Goal: Complete application form

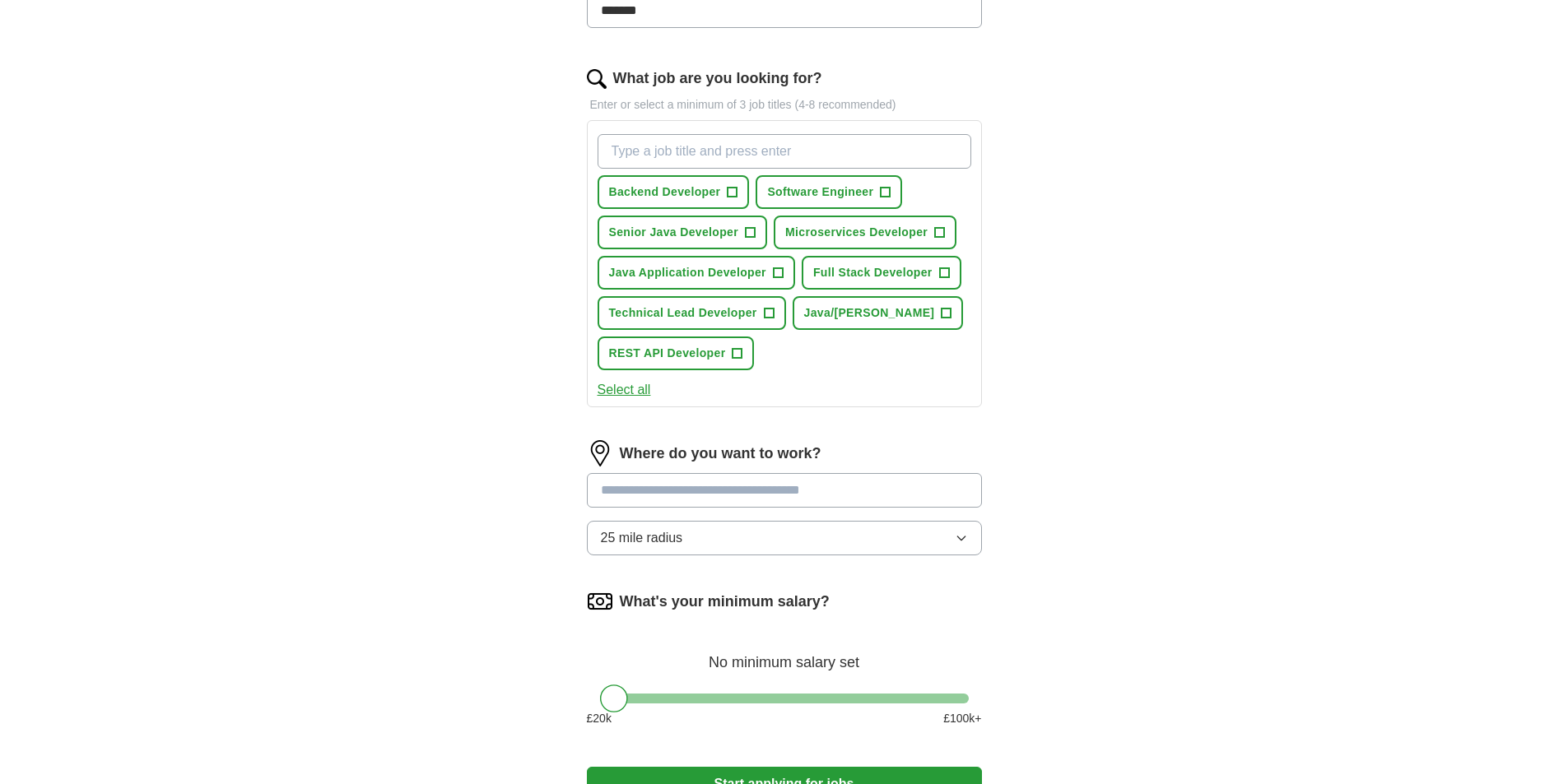
scroll to position [494, 0]
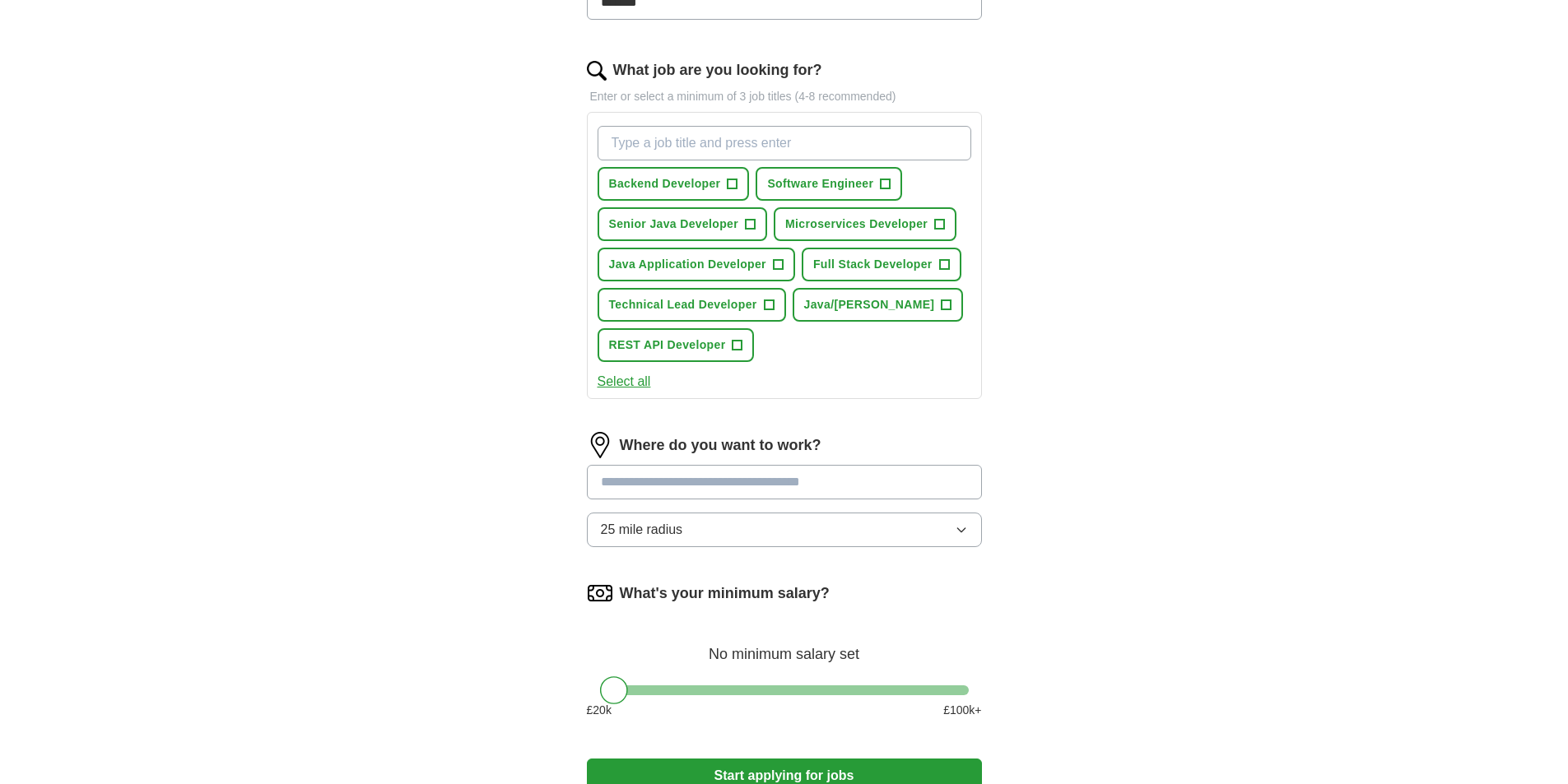
click at [832, 482] on input at bounding box center [784, 482] width 395 height 34
click at [924, 472] on input at bounding box center [784, 482] width 395 height 34
type input "***"
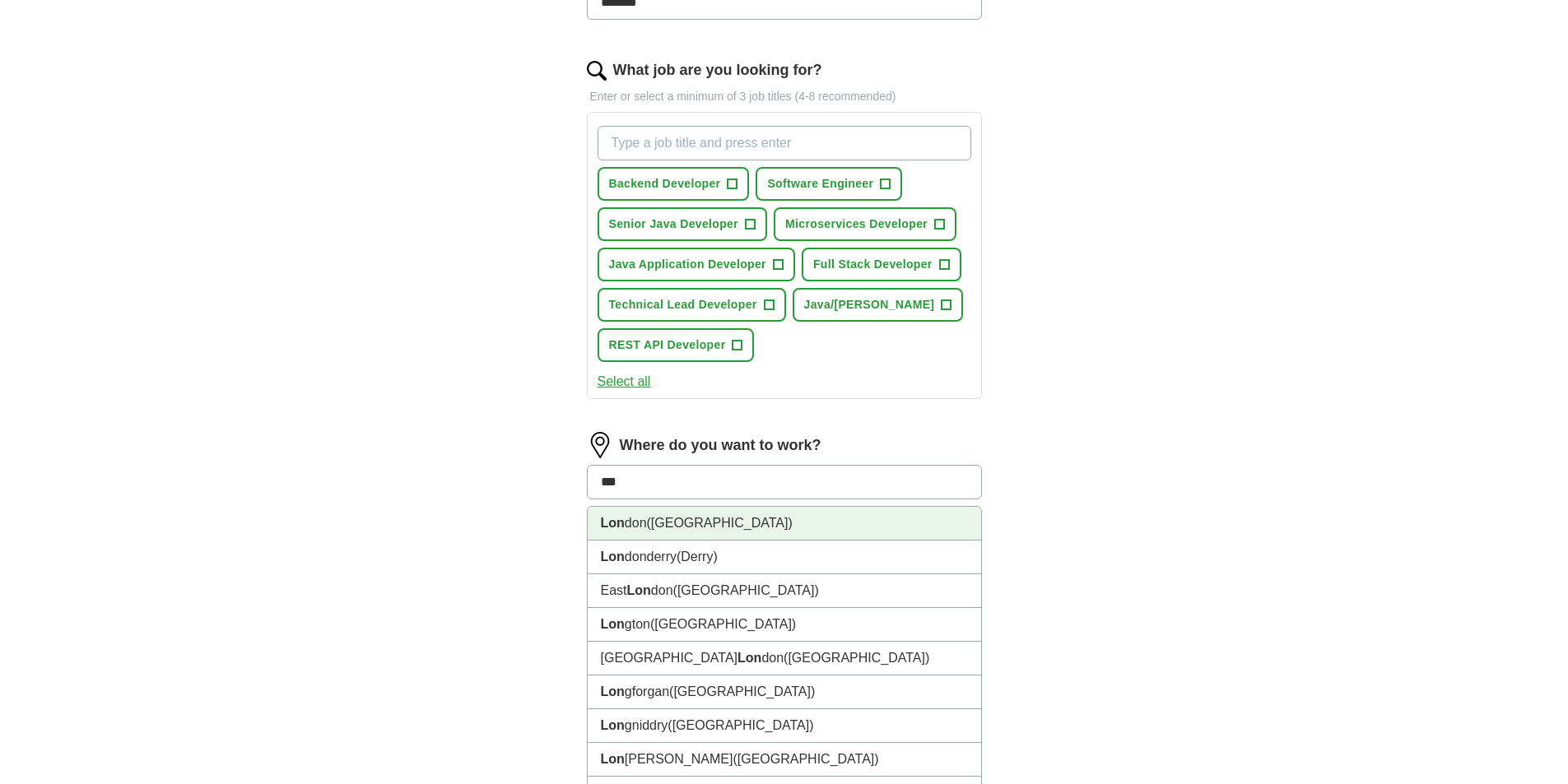
click at [778, 508] on li "Lon don ([GEOGRAPHIC_DATA])" at bounding box center [784, 524] width 393 height 34
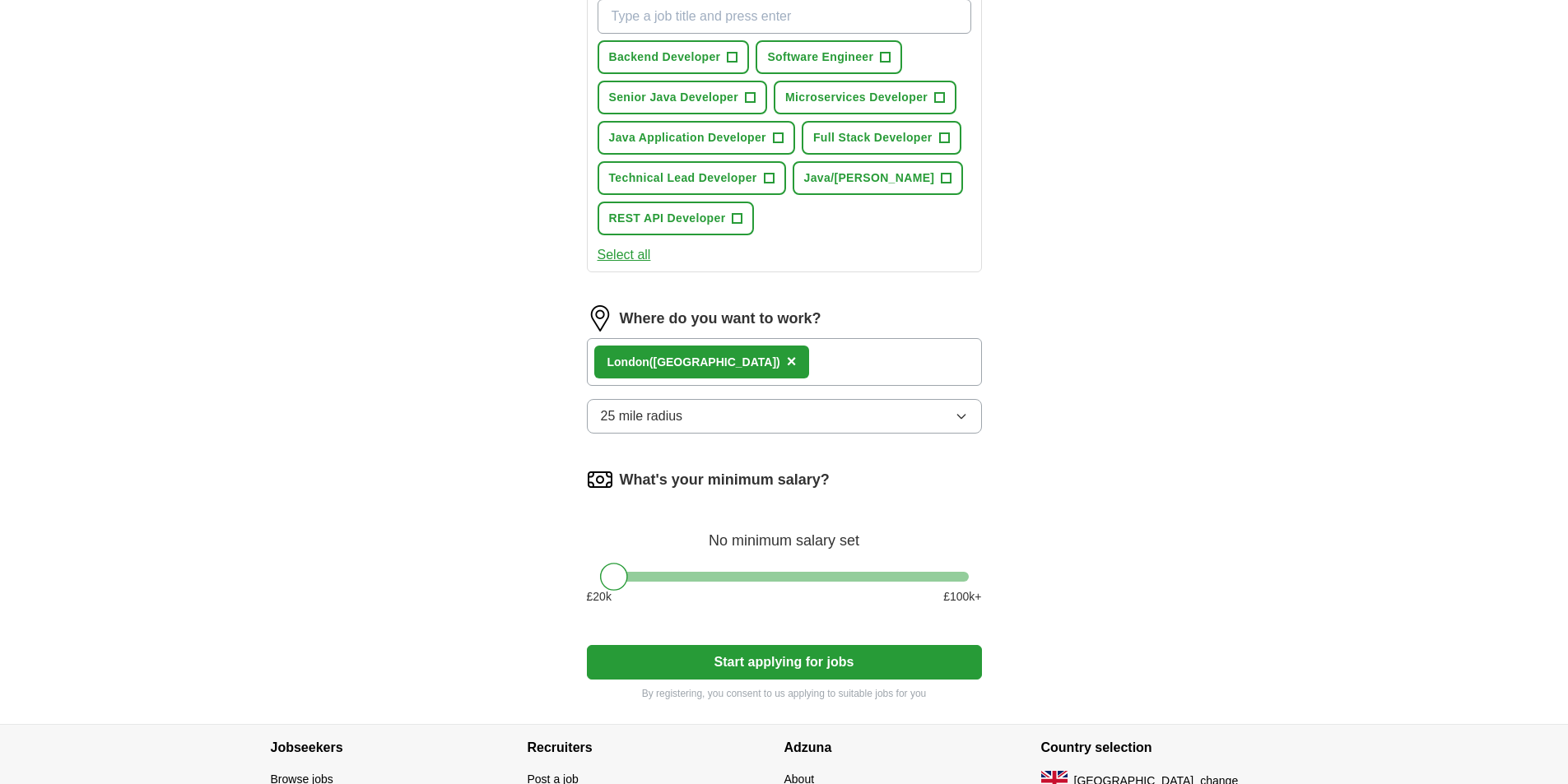
scroll to position [744, 0]
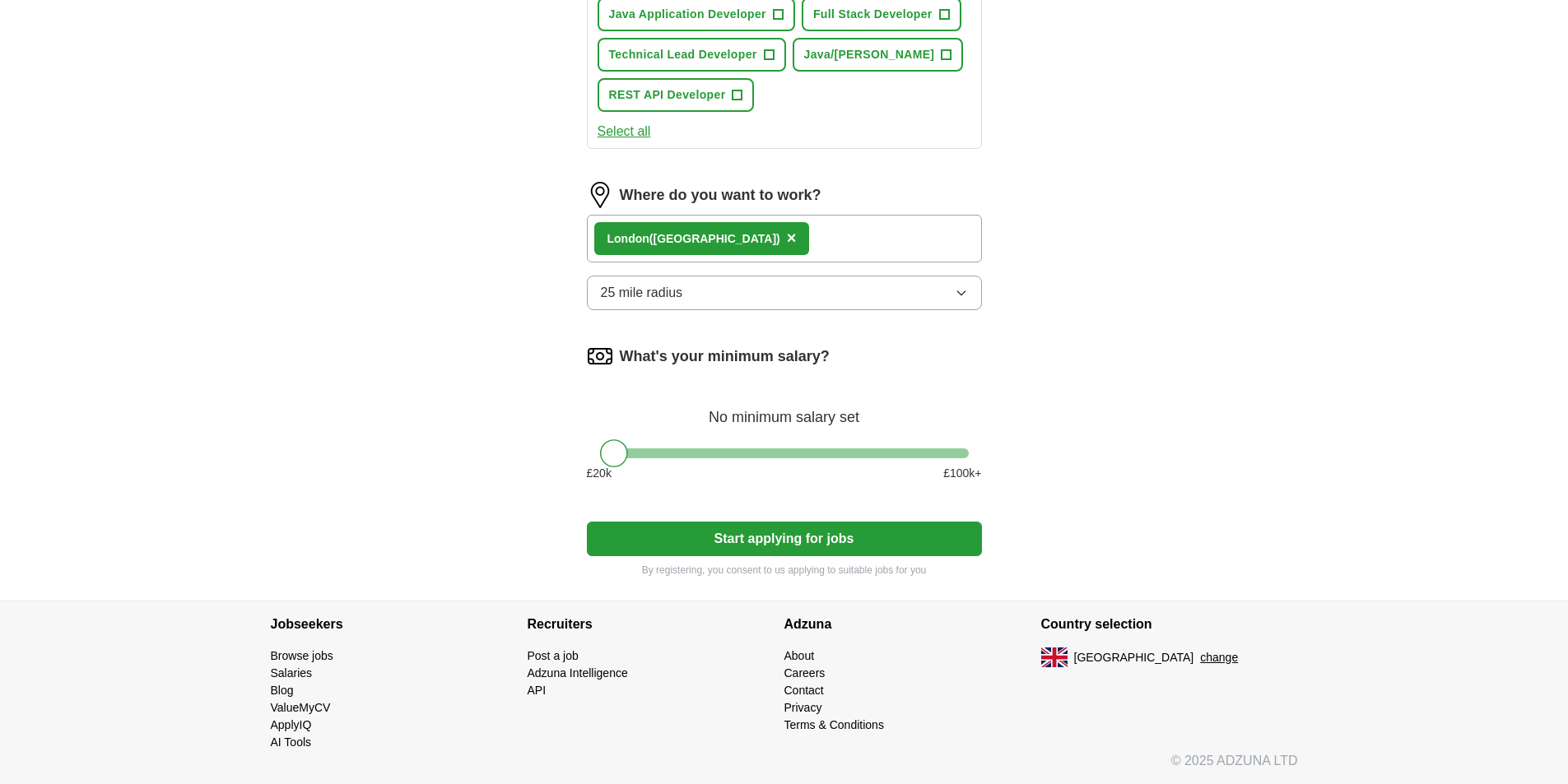
click at [769, 543] on button "Start applying for jobs" at bounding box center [784, 538] width 395 height 34
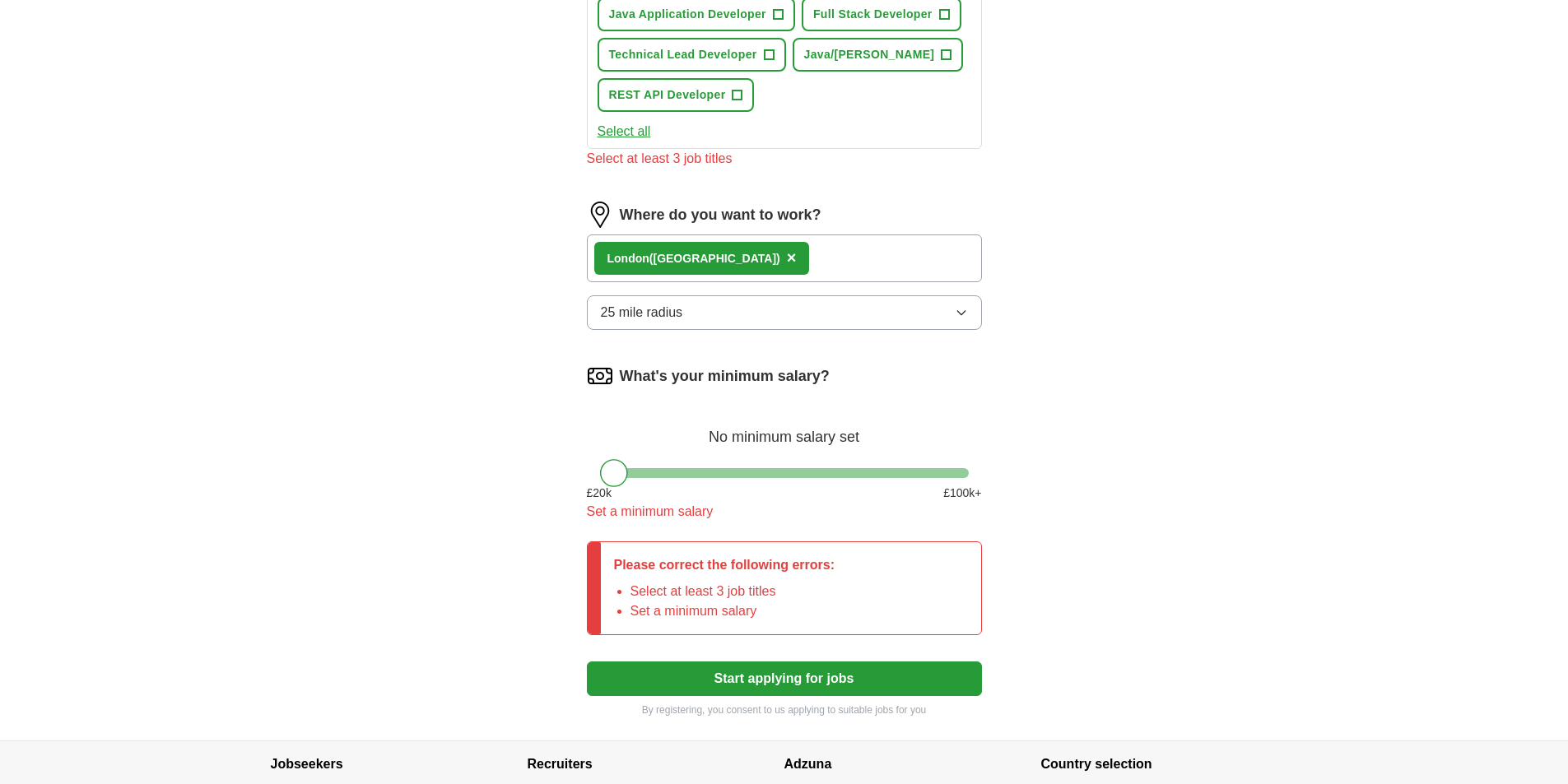
click at [765, 472] on div at bounding box center [784, 473] width 369 height 10
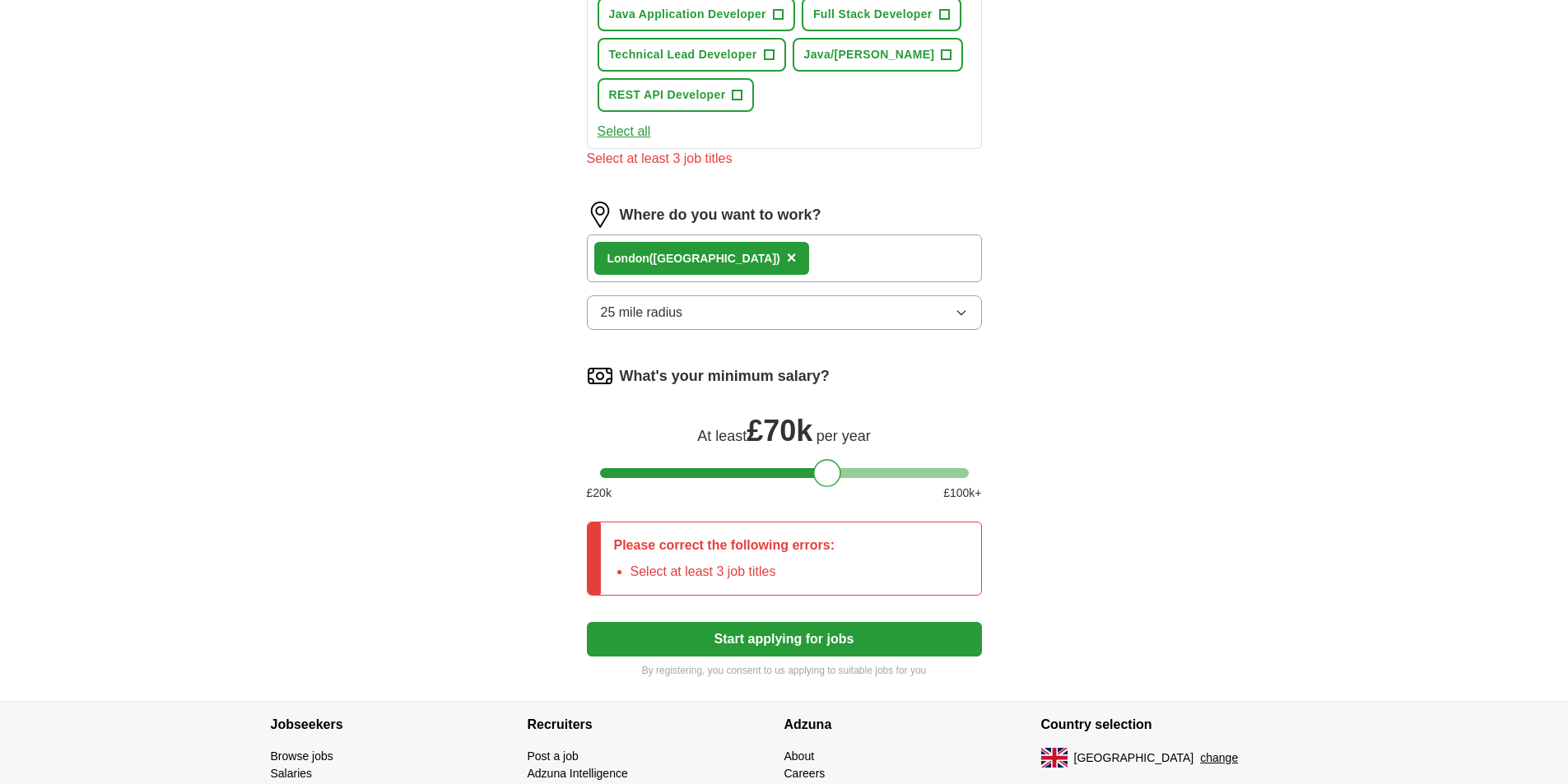
drag, startPoint x: 768, startPoint y: 480, endPoint x: 834, endPoint y: 483, distance: 66.1
click at [834, 483] on div at bounding box center [827, 473] width 28 height 28
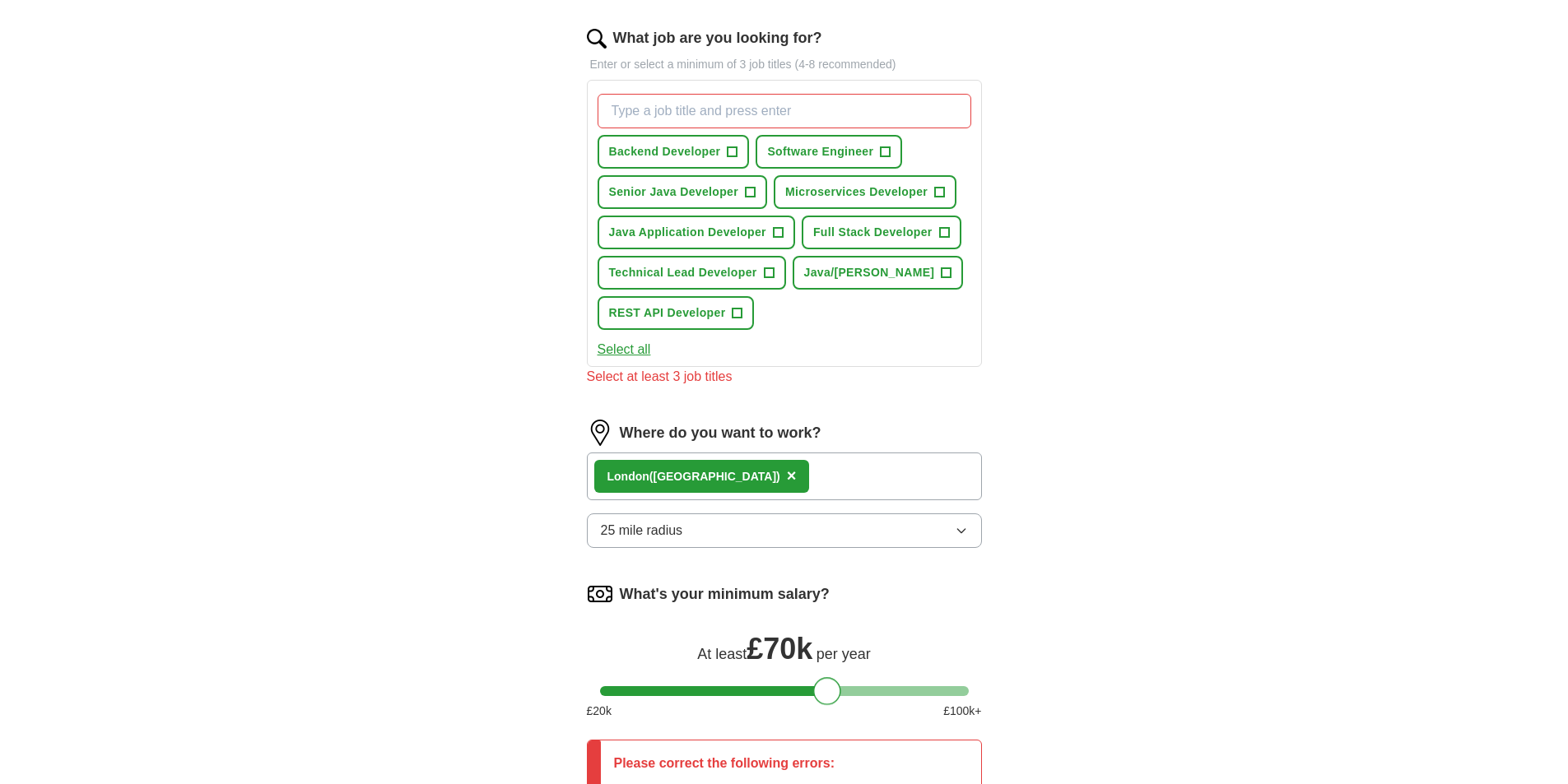
scroll to position [497, 0]
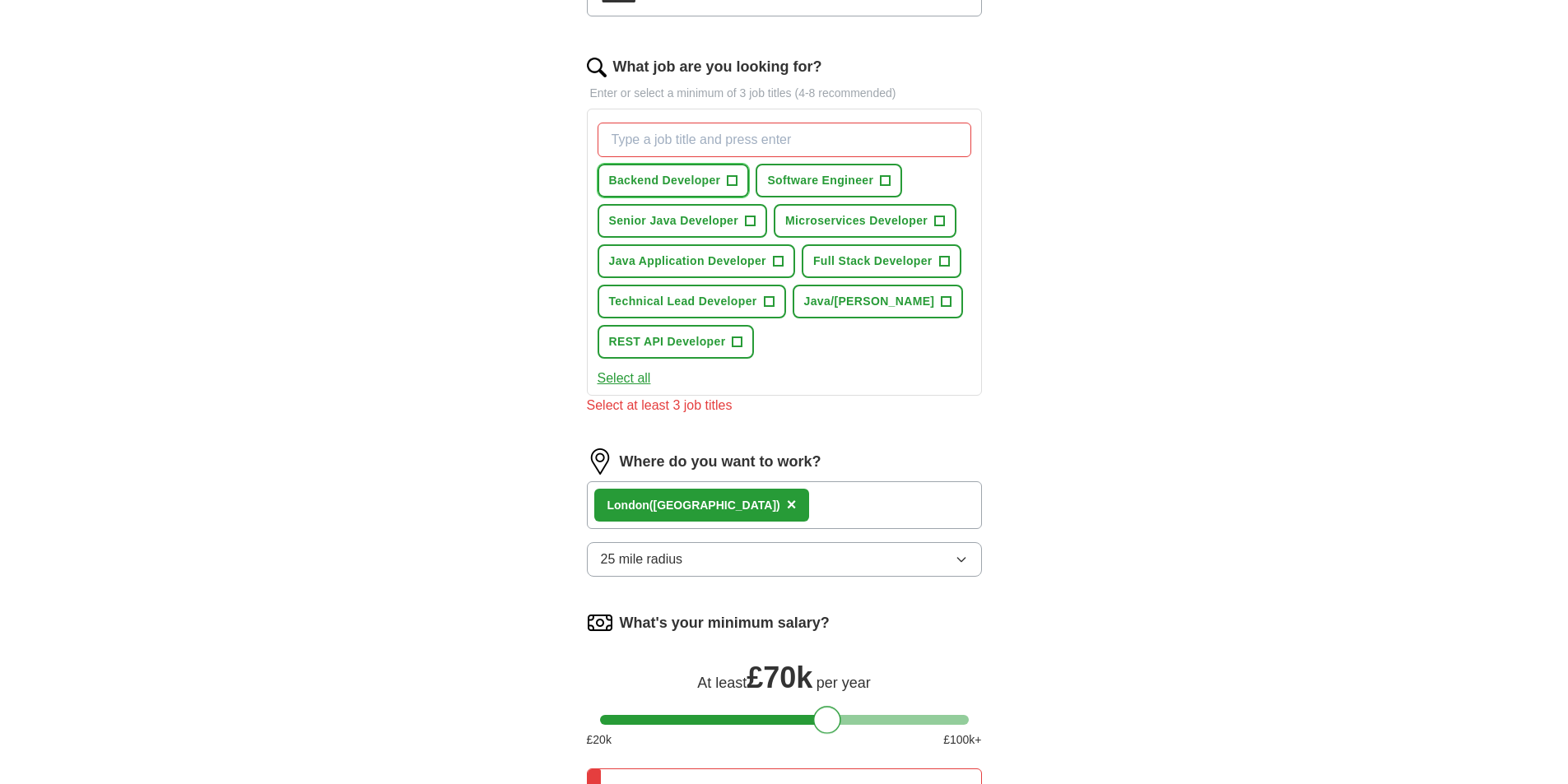
click at [730, 178] on span "+" at bounding box center [732, 181] width 10 height 13
click at [884, 177] on span "+" at bounding box center [886, 181] width 10 height 13
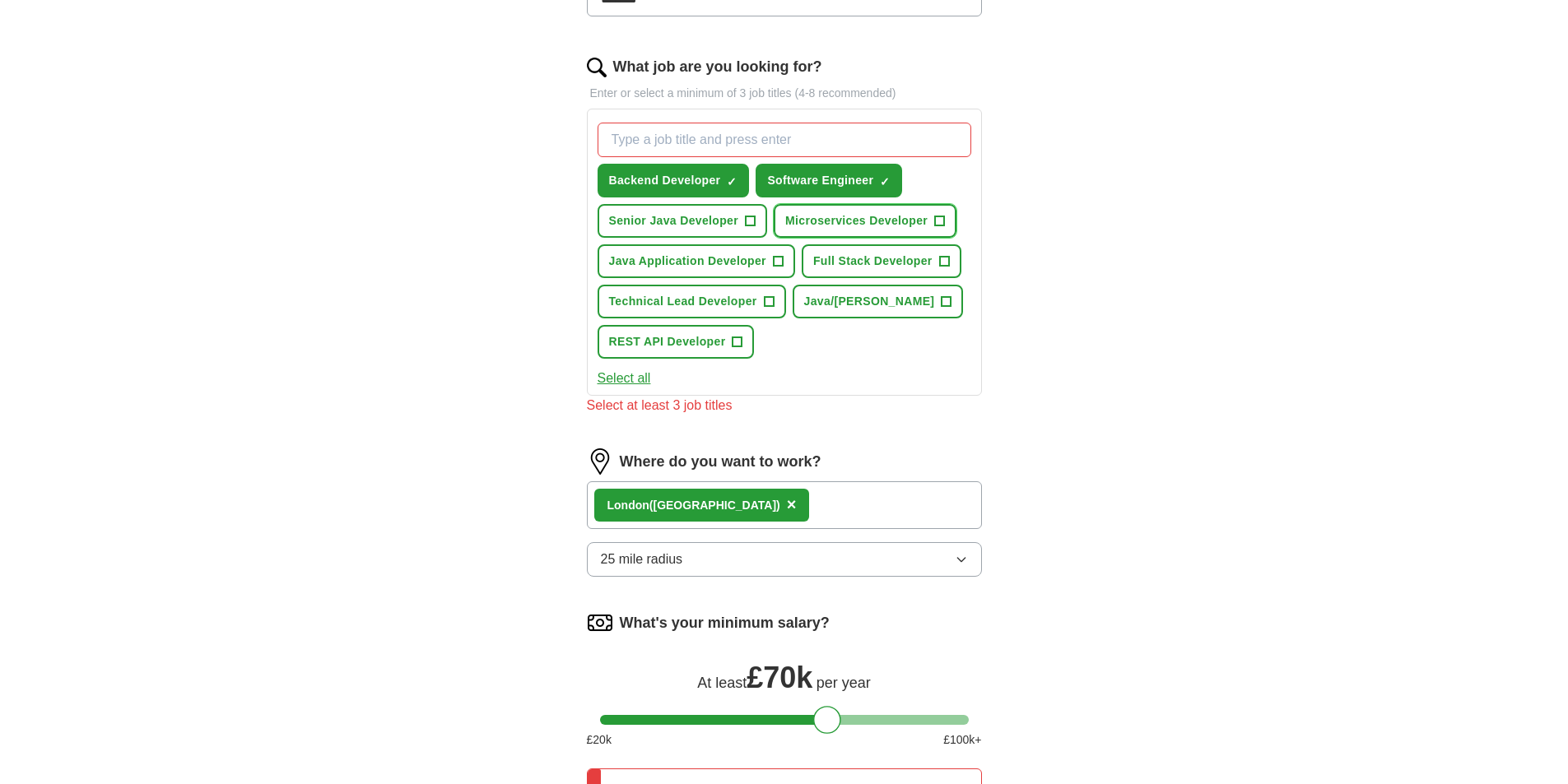
click at [942, 224] on span "+" at bounding box center [940, 222] width 10 height 13
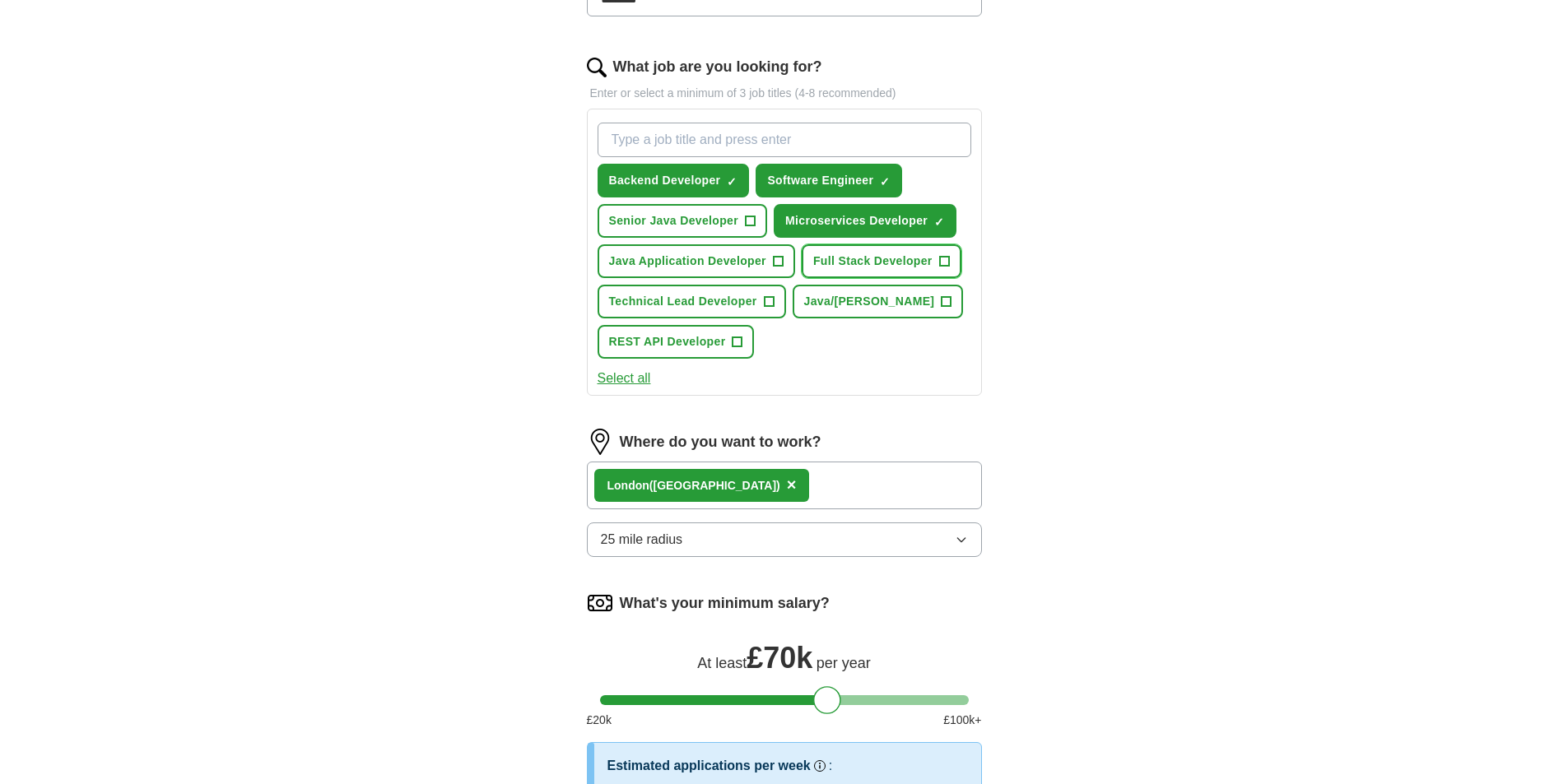
click at [947, 264] on span "+" at bounding box center [944, 262] width 10 height 13
click at [941, 302] on span "+" at bounding box center [946, 302] width 10 height 13
click at [742, 340] on span "+" at bounding box center [737, 342] width 11 height 11
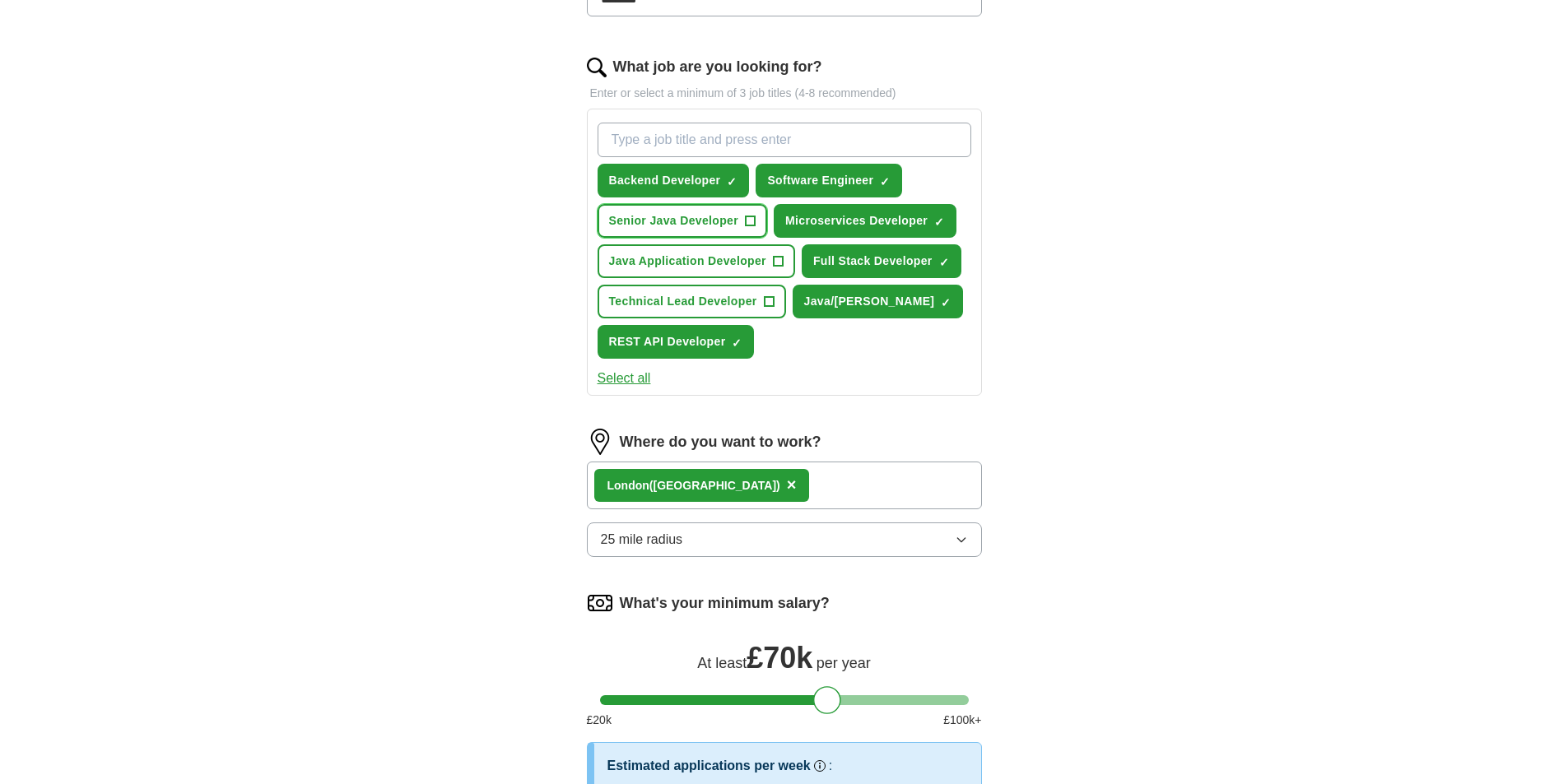
click at [749, 220] on span "+" at bounding box center [751, 222] width 10 height 13
click at [781, 261] on span "+" at bounding box center [778, 262] width 10 height 13
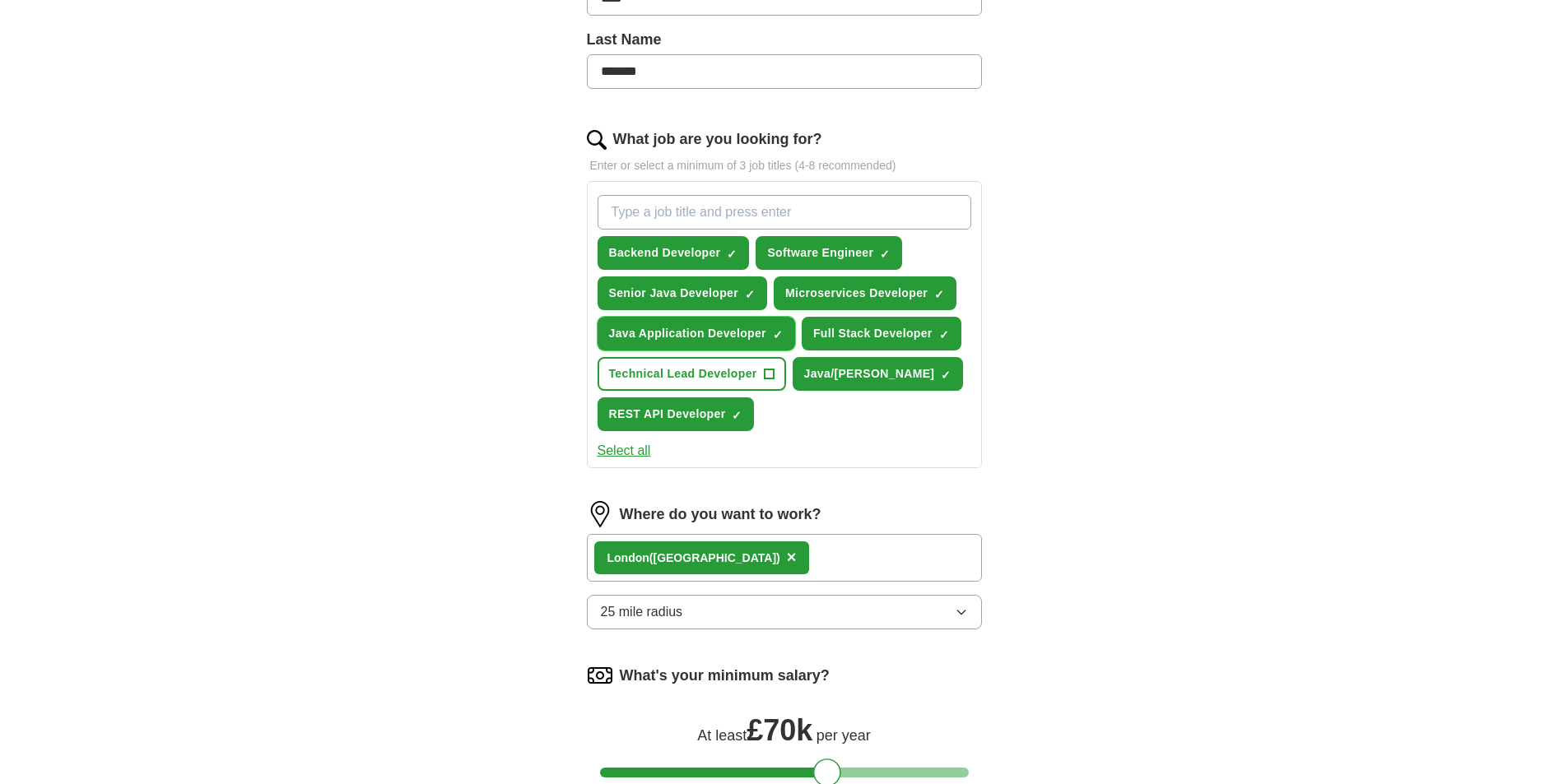
scroll to position [415, 0]
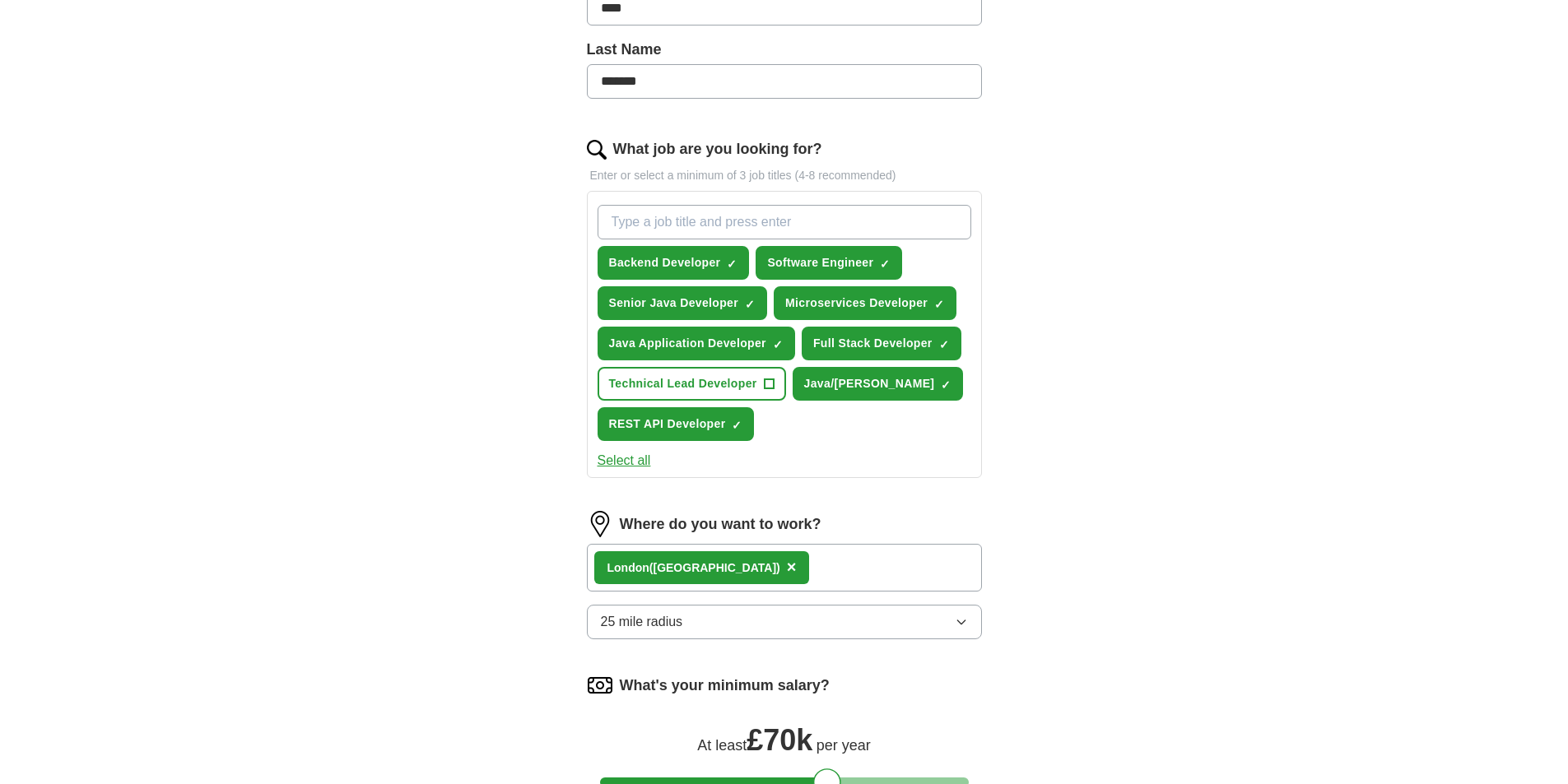
click at [603, 461] on button "Select all" at bounding box center [624, 461] width 53 height 20
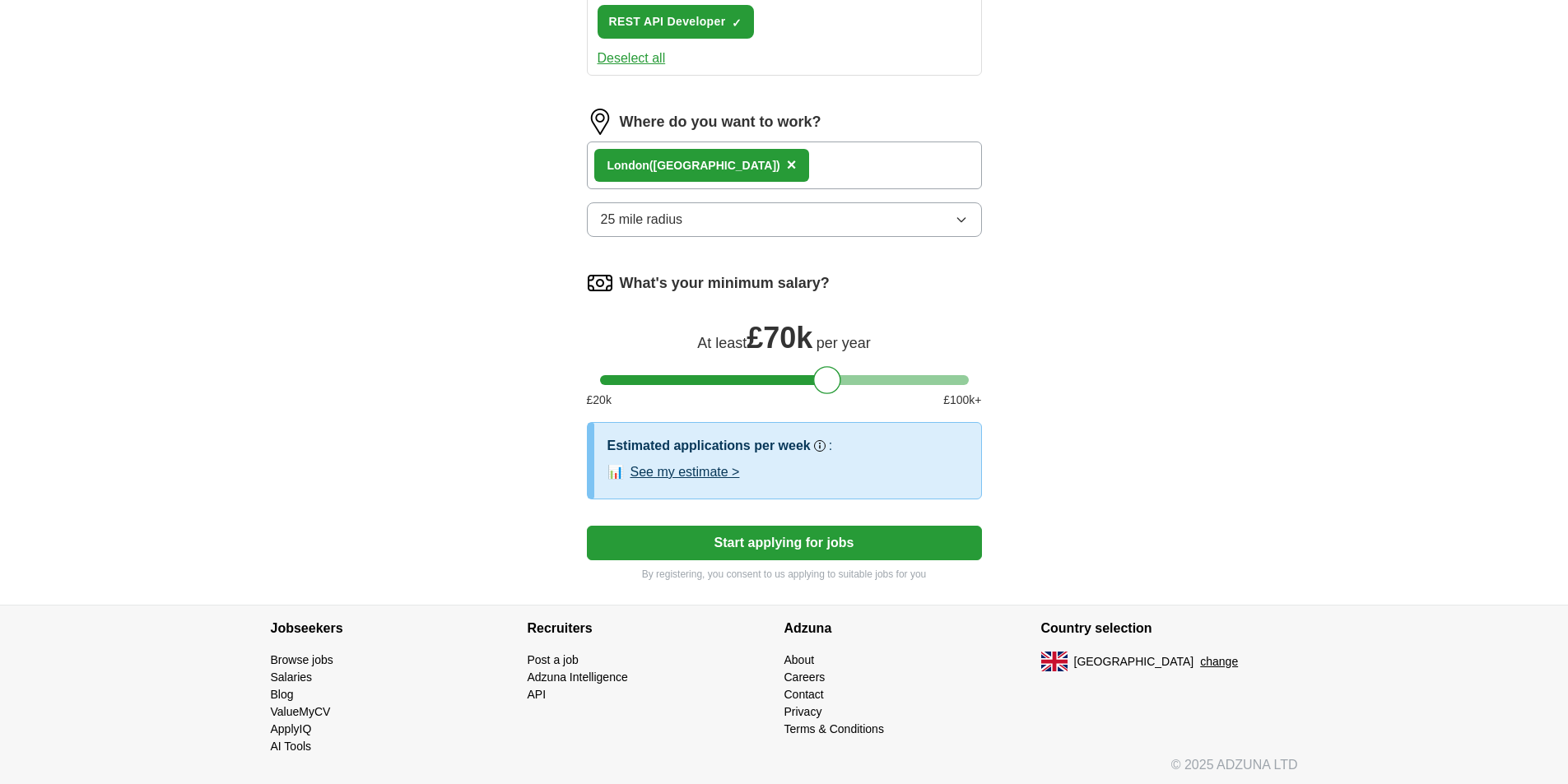
scroll to position [821, 0]
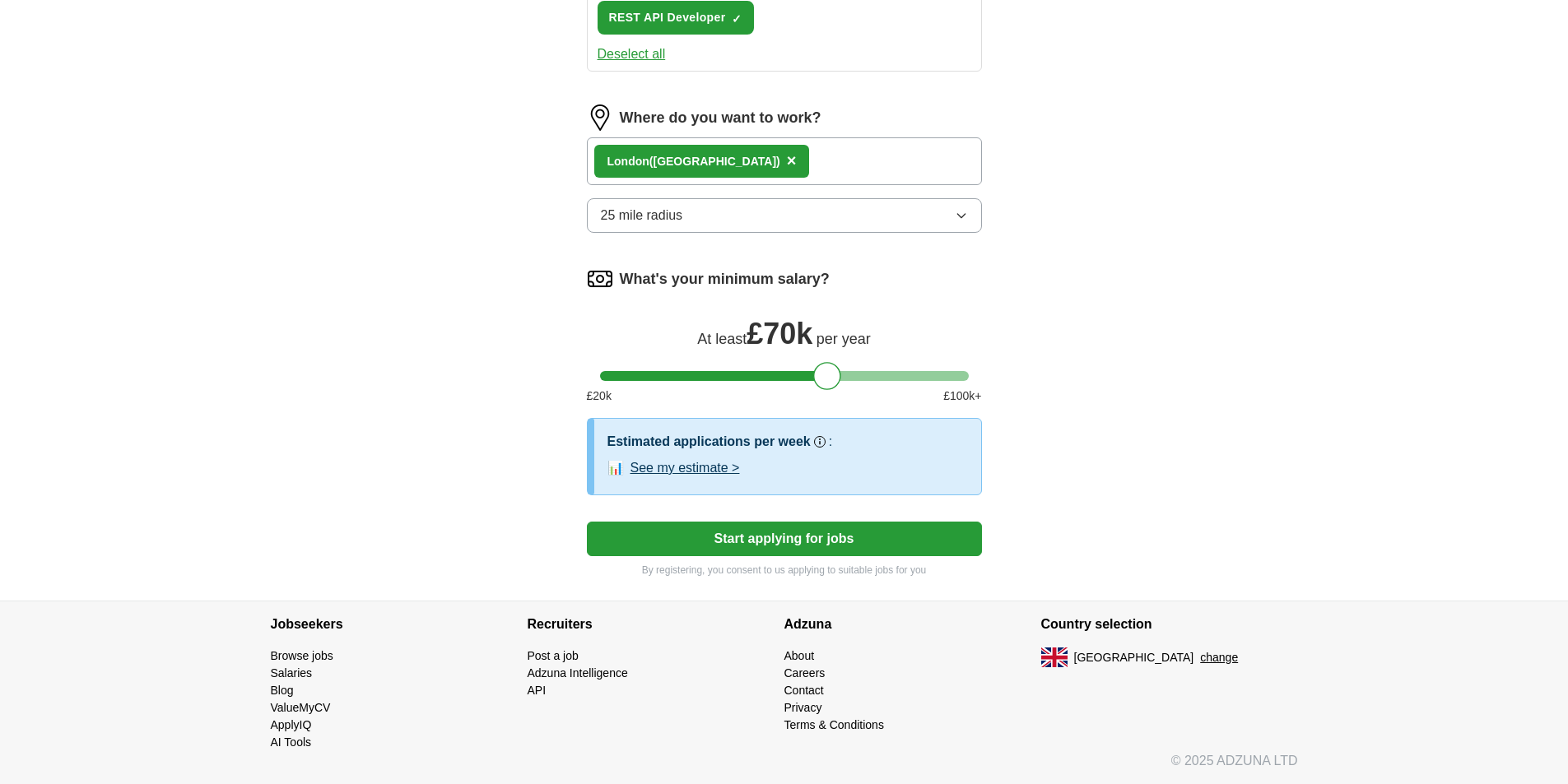
click at [805, 534] on button "Start applying for jobs" at bounding box center [784, 538] width 395 height 34
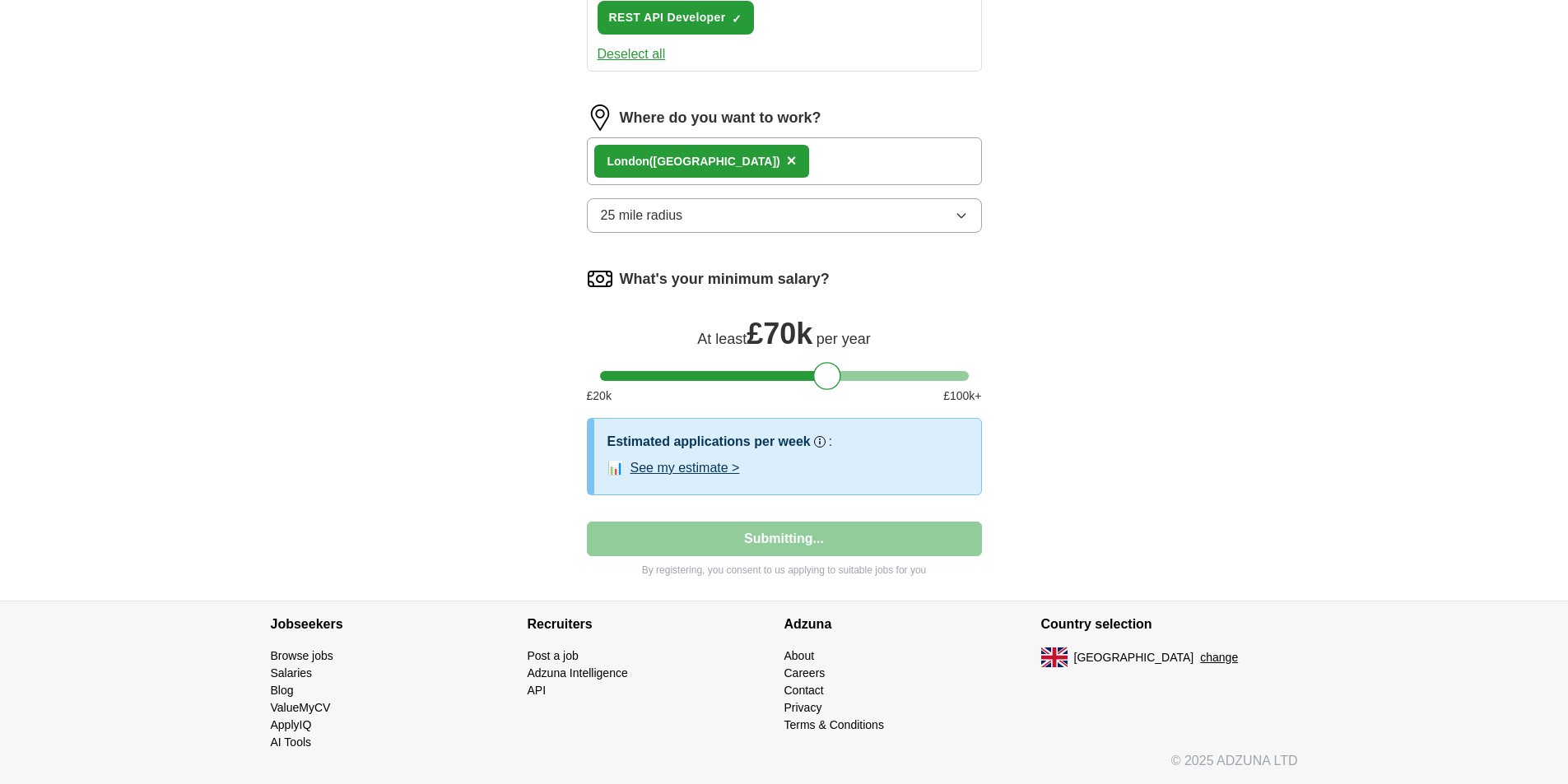
select select "**"
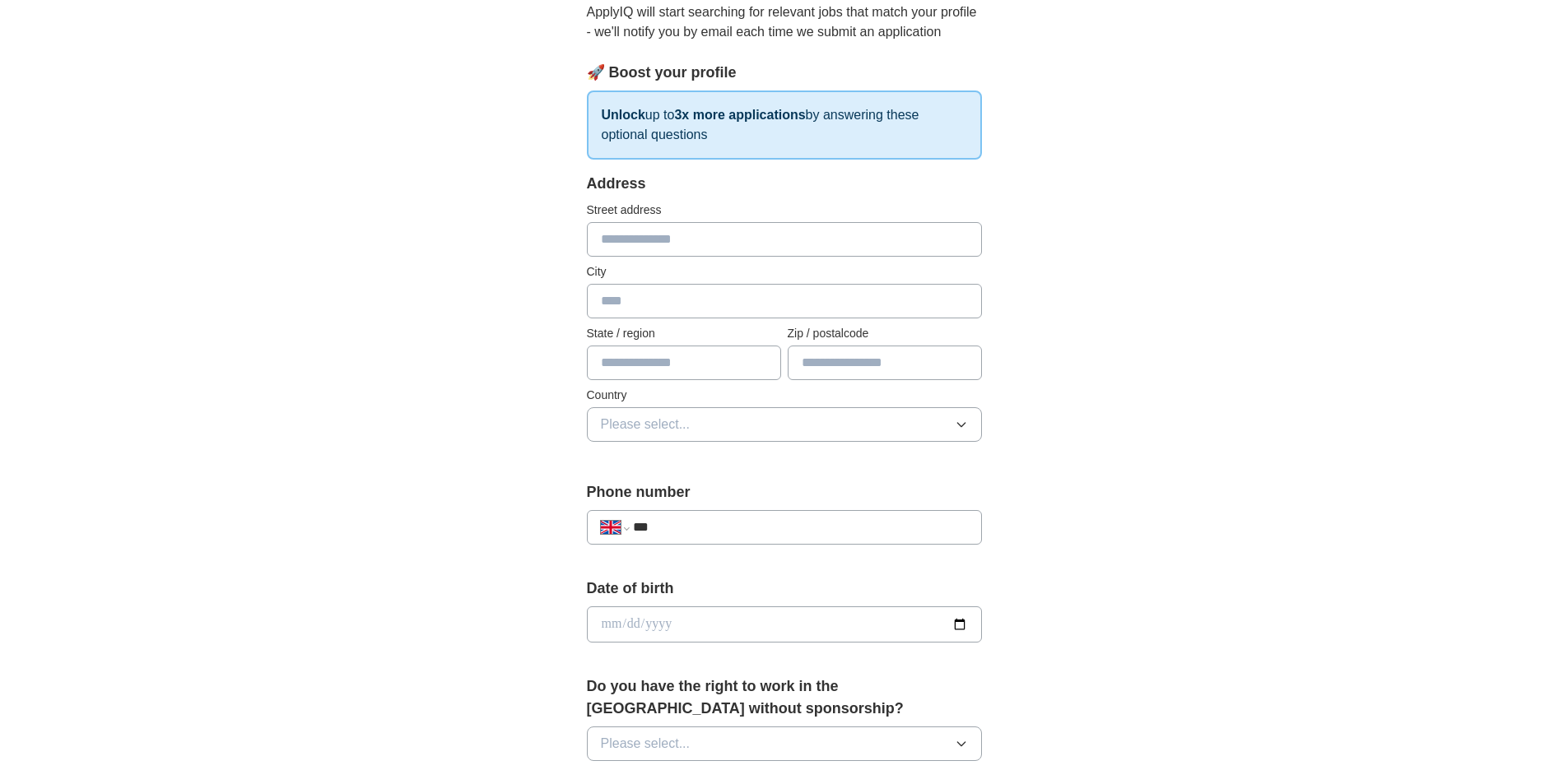
scroll to position [102, 0]
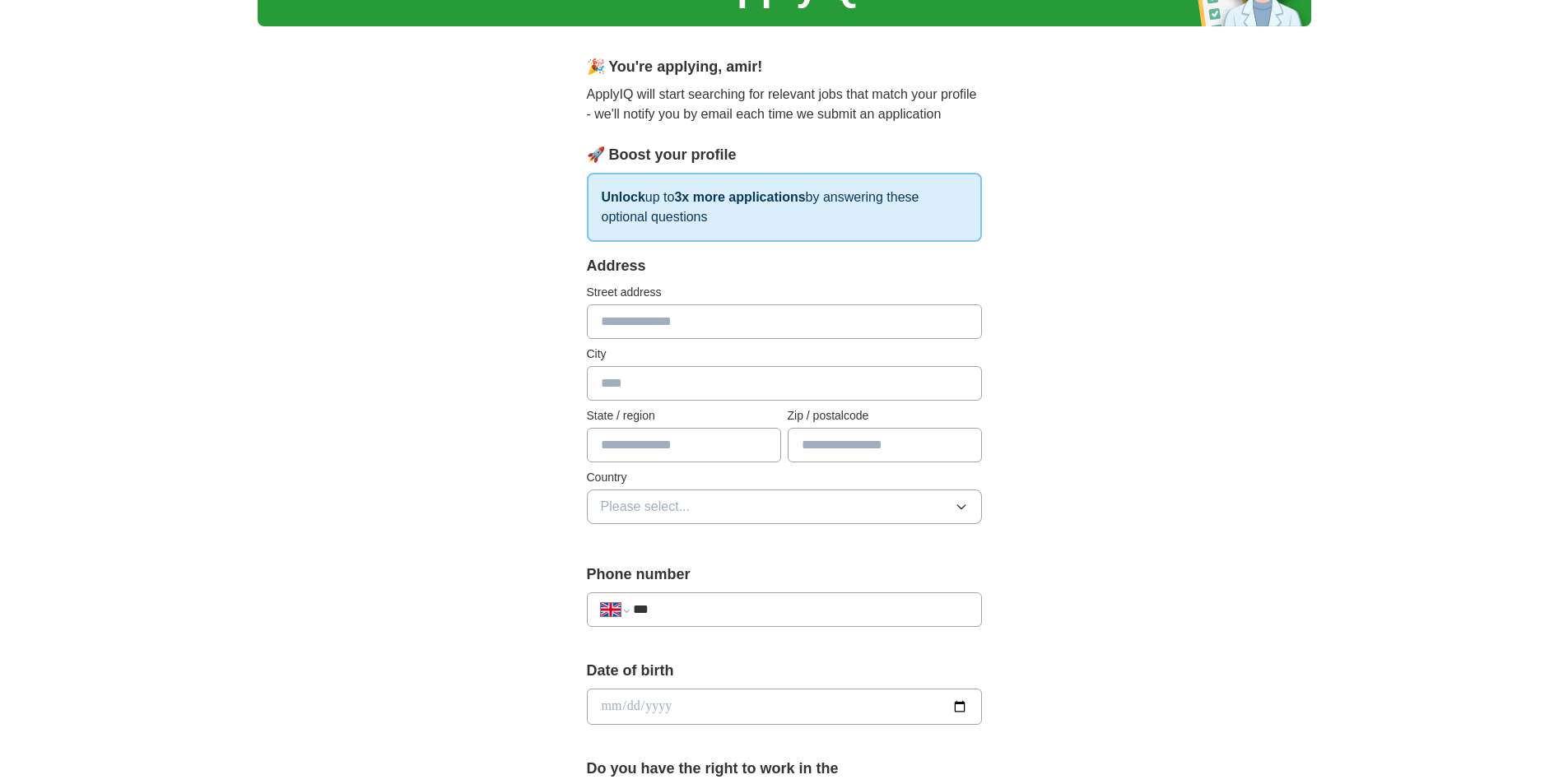
click at [763, 327] on input "text" at bounding box center [784, 322] width 395 height 34
type input "**********"
type input "*****"
select select "**"
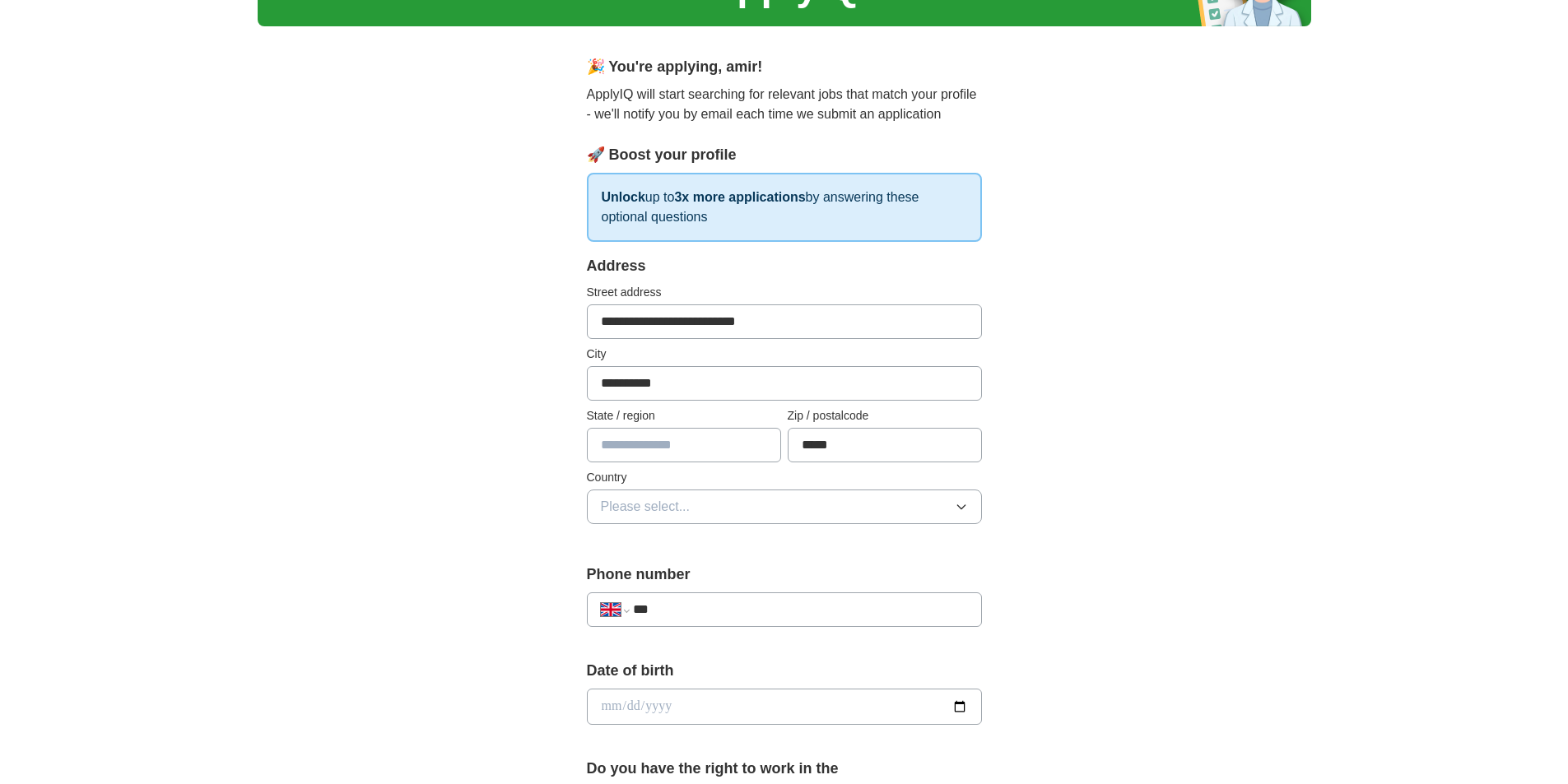
type input "***"
click at [702, 443] on input "text" at bounding box center [683, 445] width 194 height 34
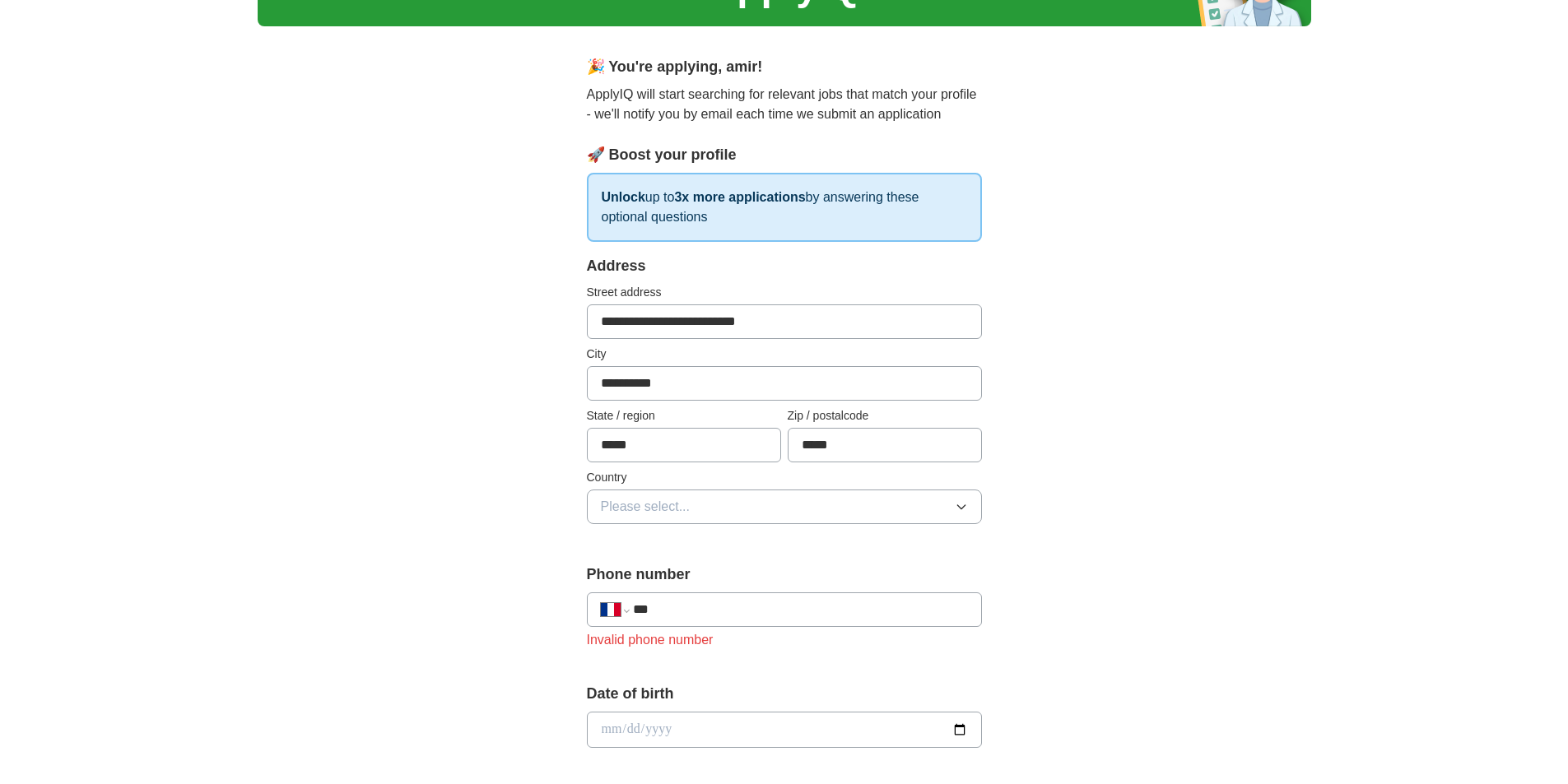
type input "*****"
click at [696, 507] on button "Please select..." at bounding box center [784, 507] width 395 height 34
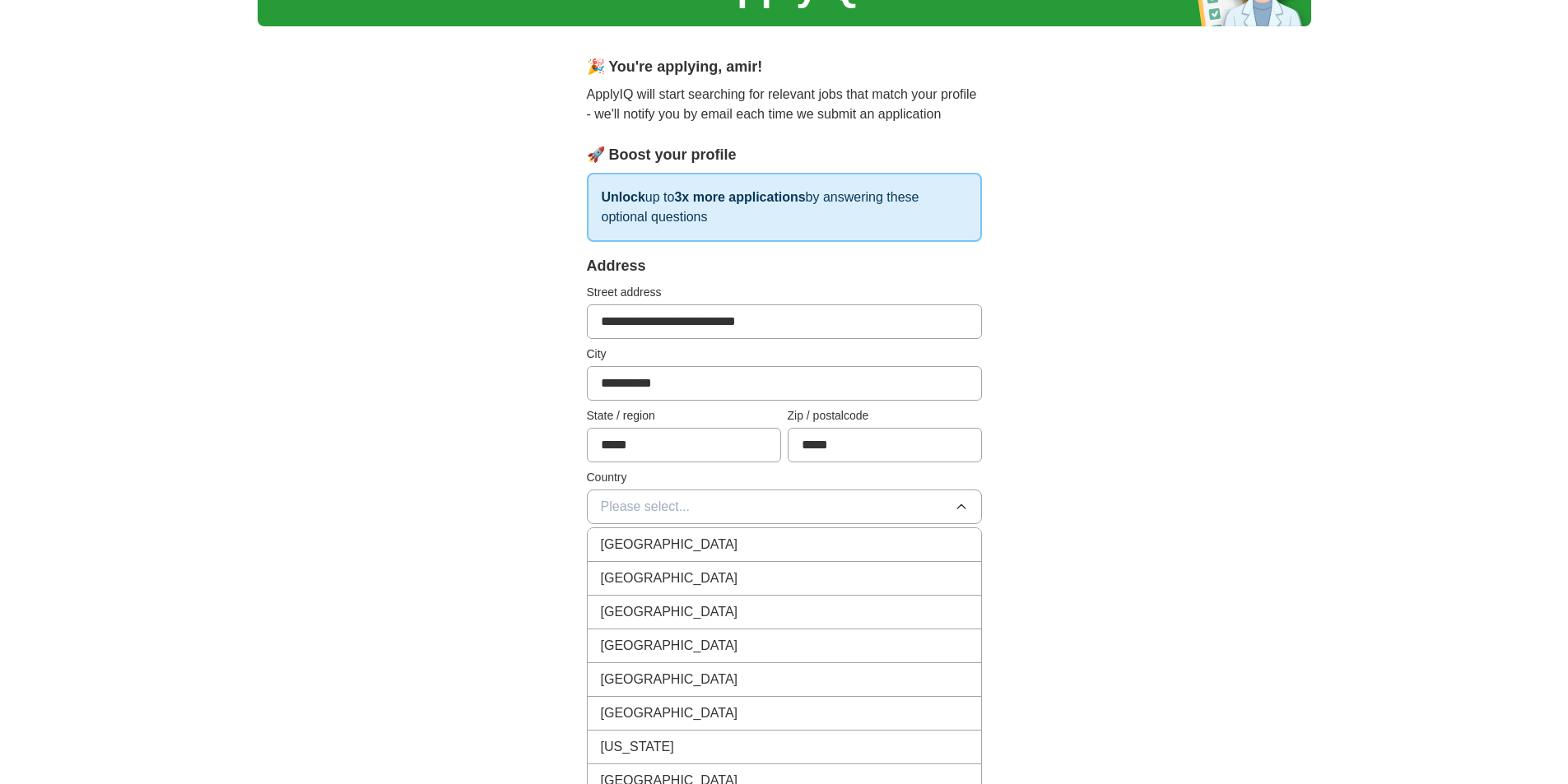
click at [696, 507] on button "Please select..." at bounding box center [784, 507] width 395 height 34
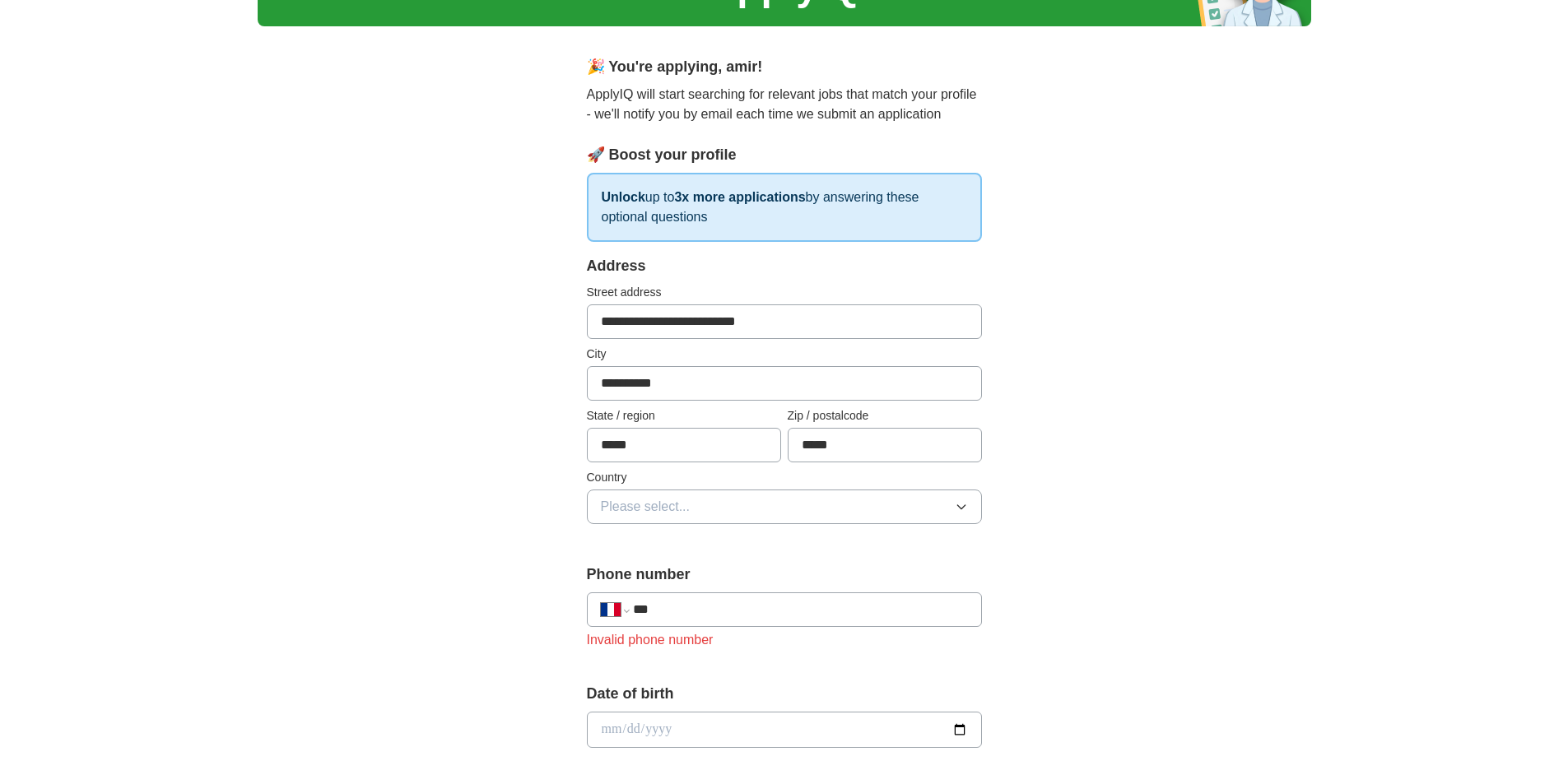
click at [696, 507] on button "Please select..." at bounding box center [784, 507] width 395 height 34
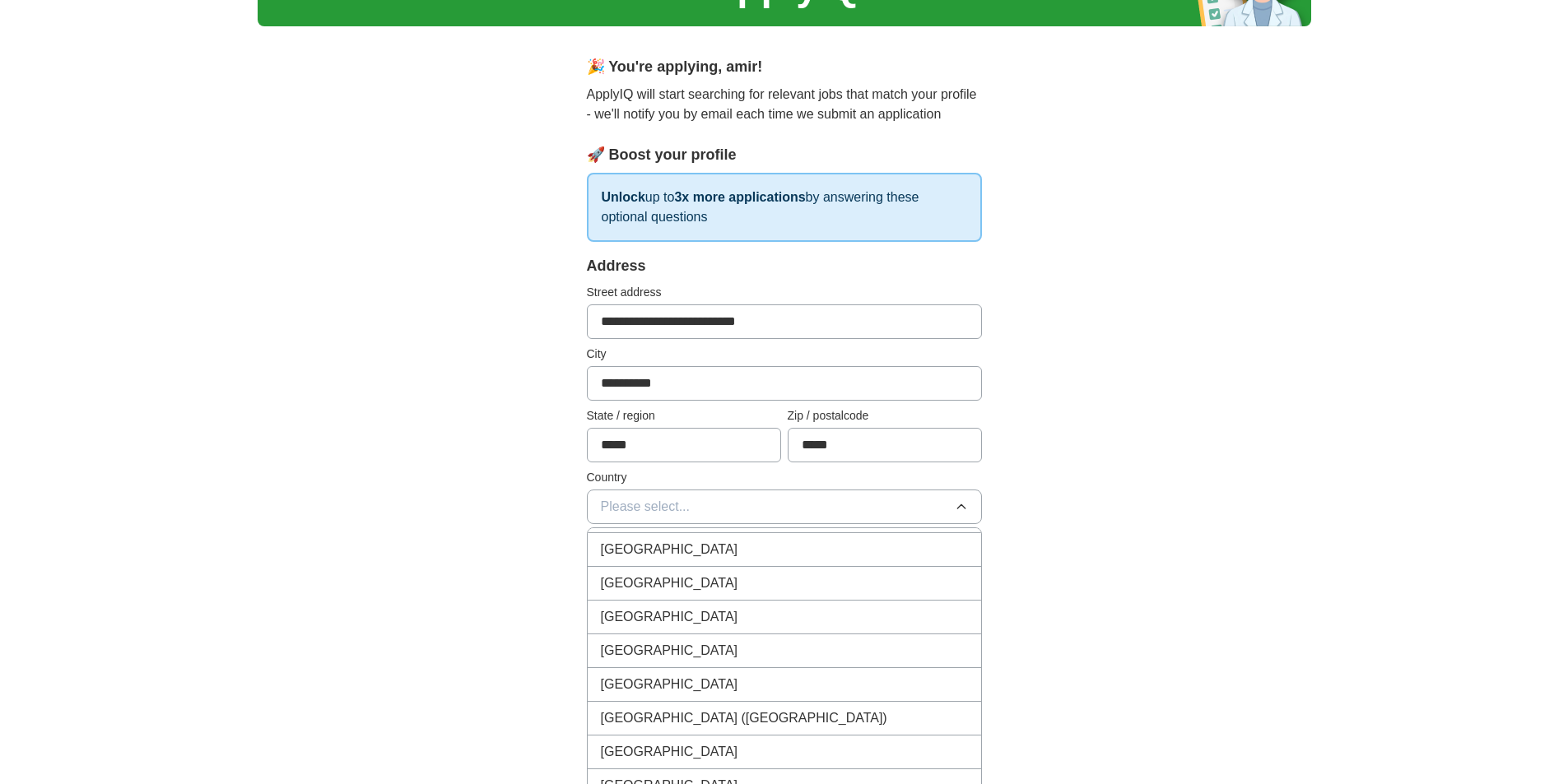
scroll to position [2387, 0]
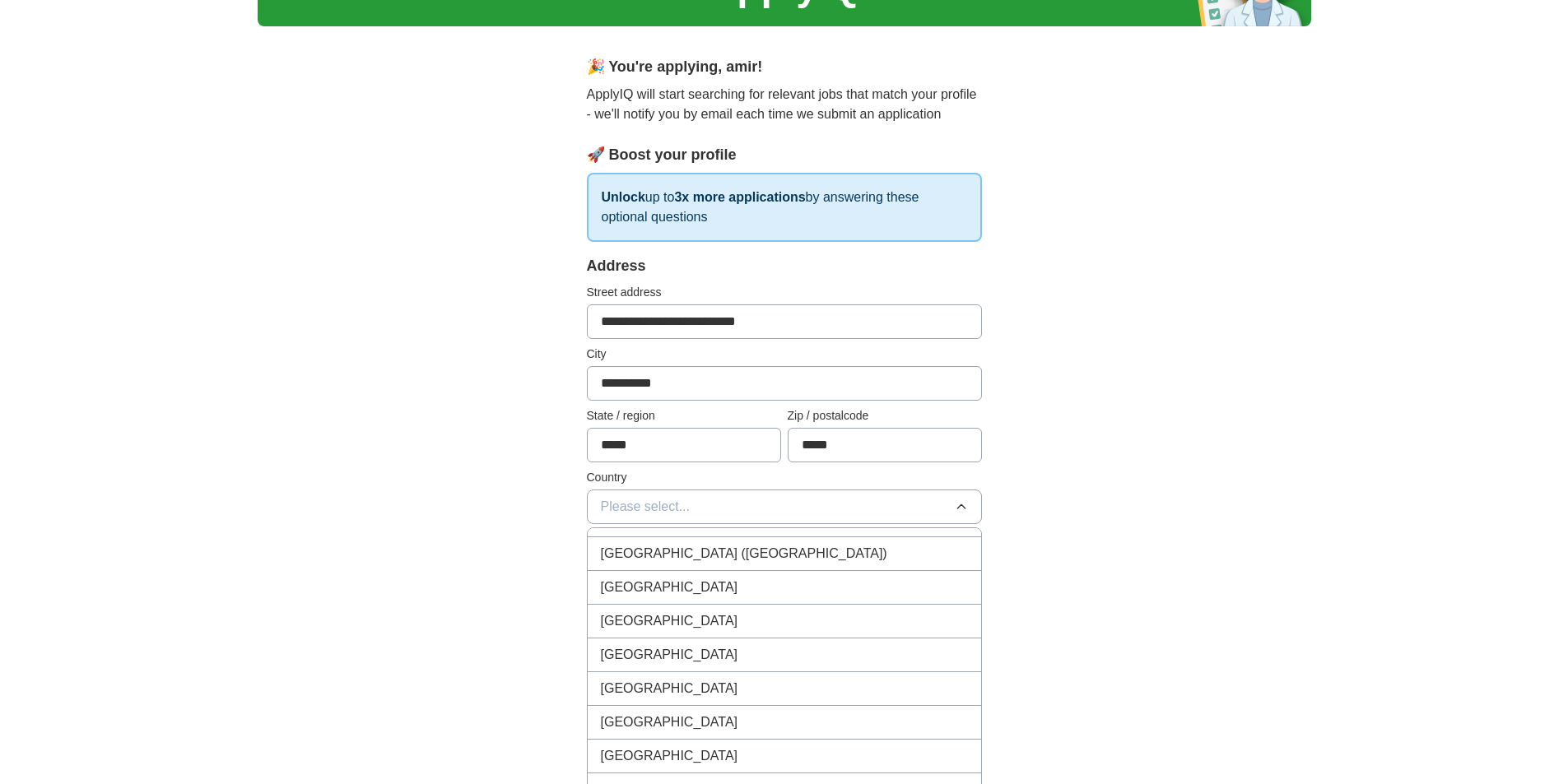
click at [670, 683] on div "[GEOGRAPHIC_DATA]" at bounding box center [784, 689] width 367 height 20
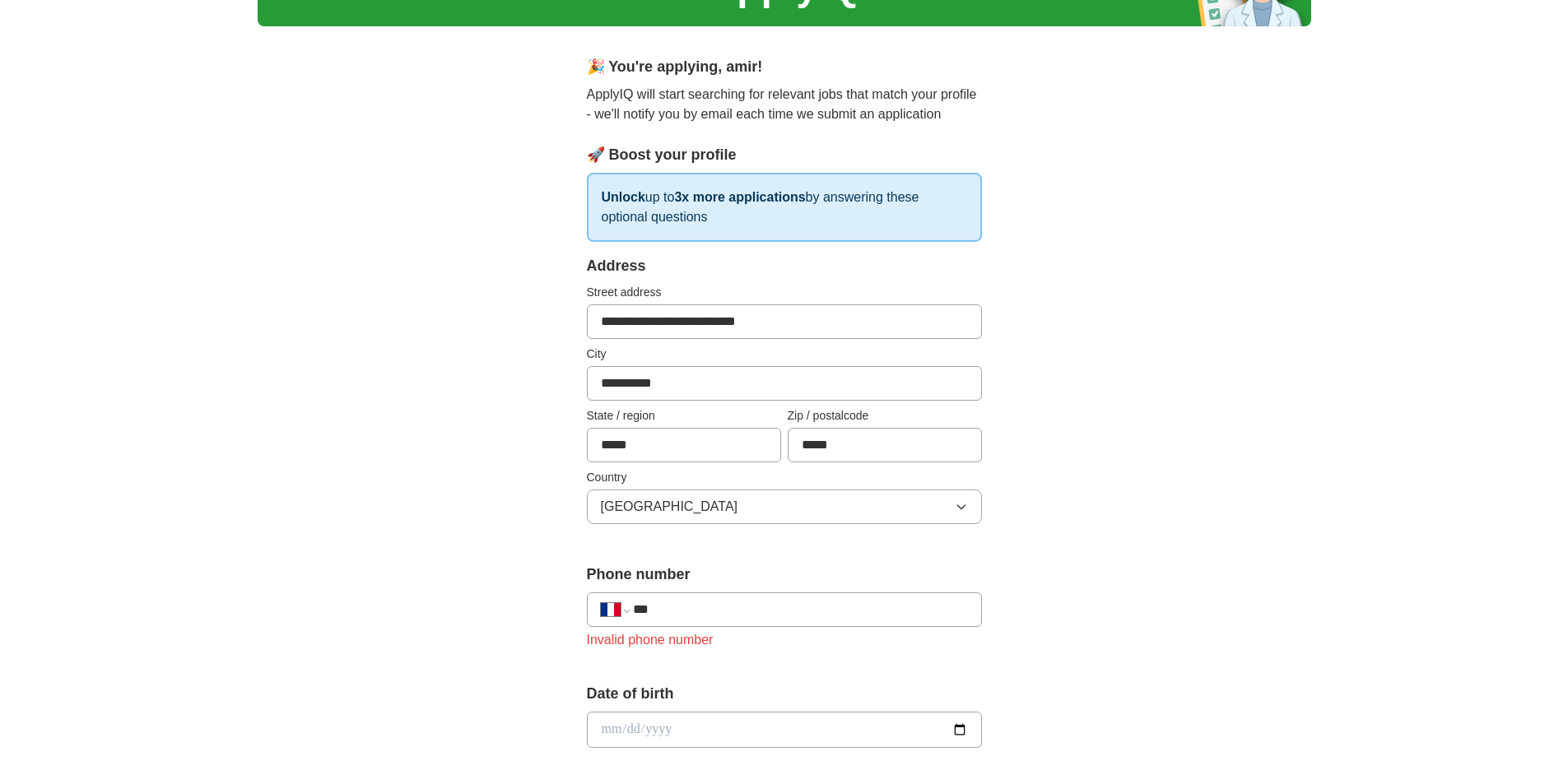
click at [708, 623] on div "**********" at bounding box center [784, 609] width 395 height 34
click at [713, 612] on input "***" at bounding box center [800, 610] width 334 height 20
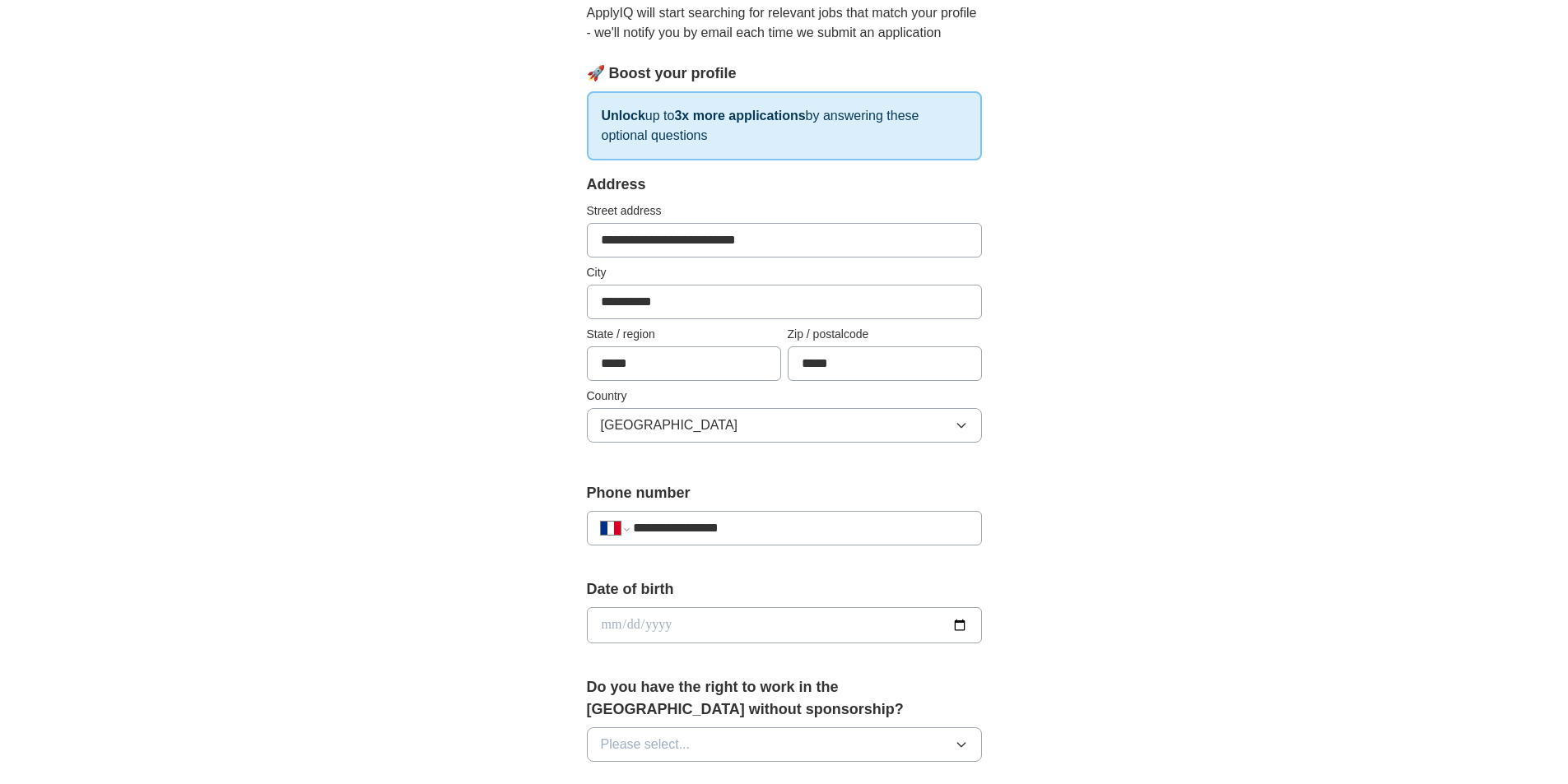
scroll to position [185, 0]
type input "**********"
click at [601, 617] on input "date" at bounding box center [784, 624] width 395 height 36
type input "**********"
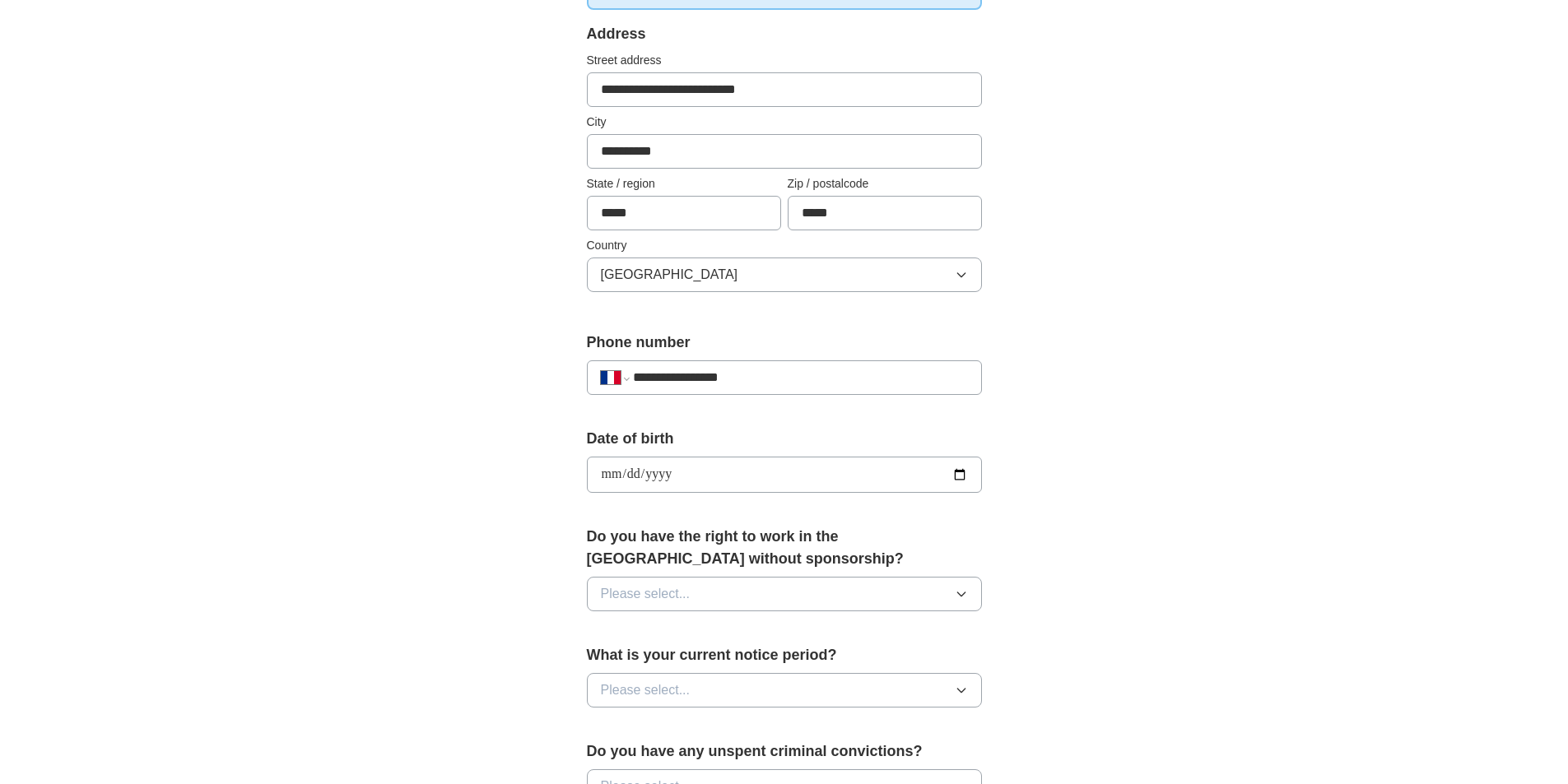
scroll to position [350, 0]
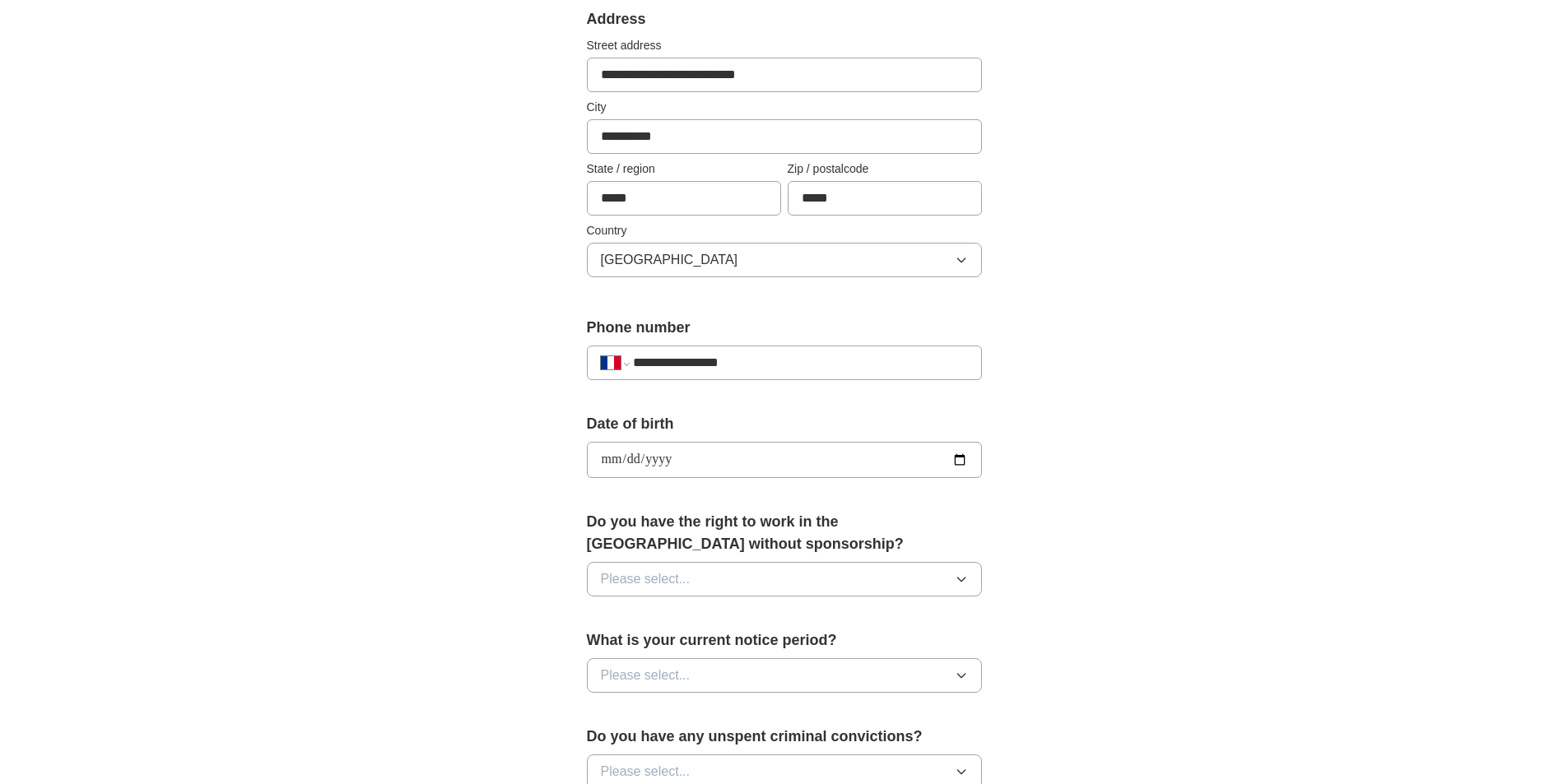
click at [886, 584] on button "Please select..." at bounding box center [784, 579] width 395 height 34
click at [666, 620] on div "Yes" at bounding box center [784, 617] width 367 height 20
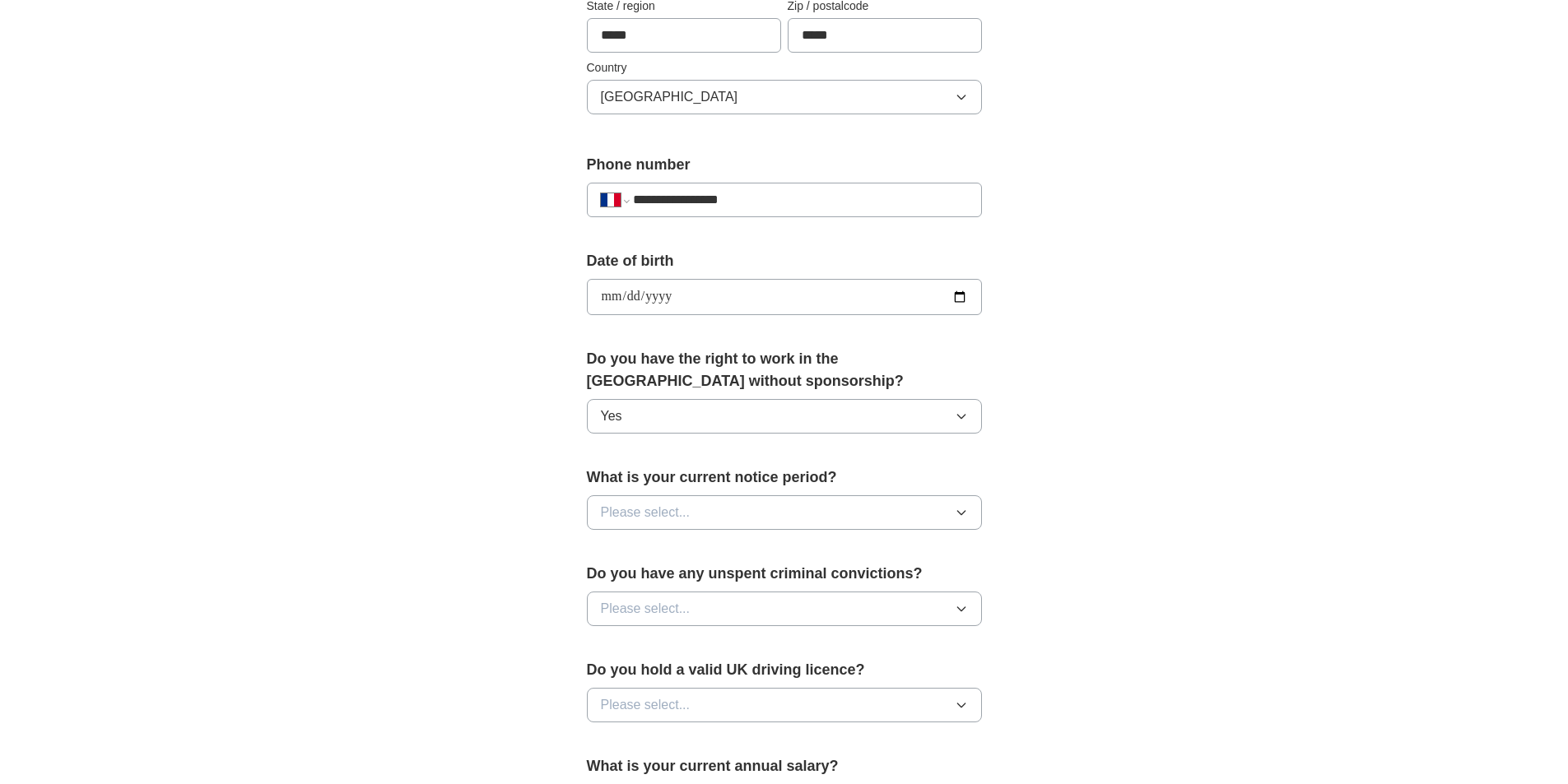
scroll to position [514, 0]
click at [715, 510] on button "Please select..." at bounding box center [784, 511] width 395 height 34
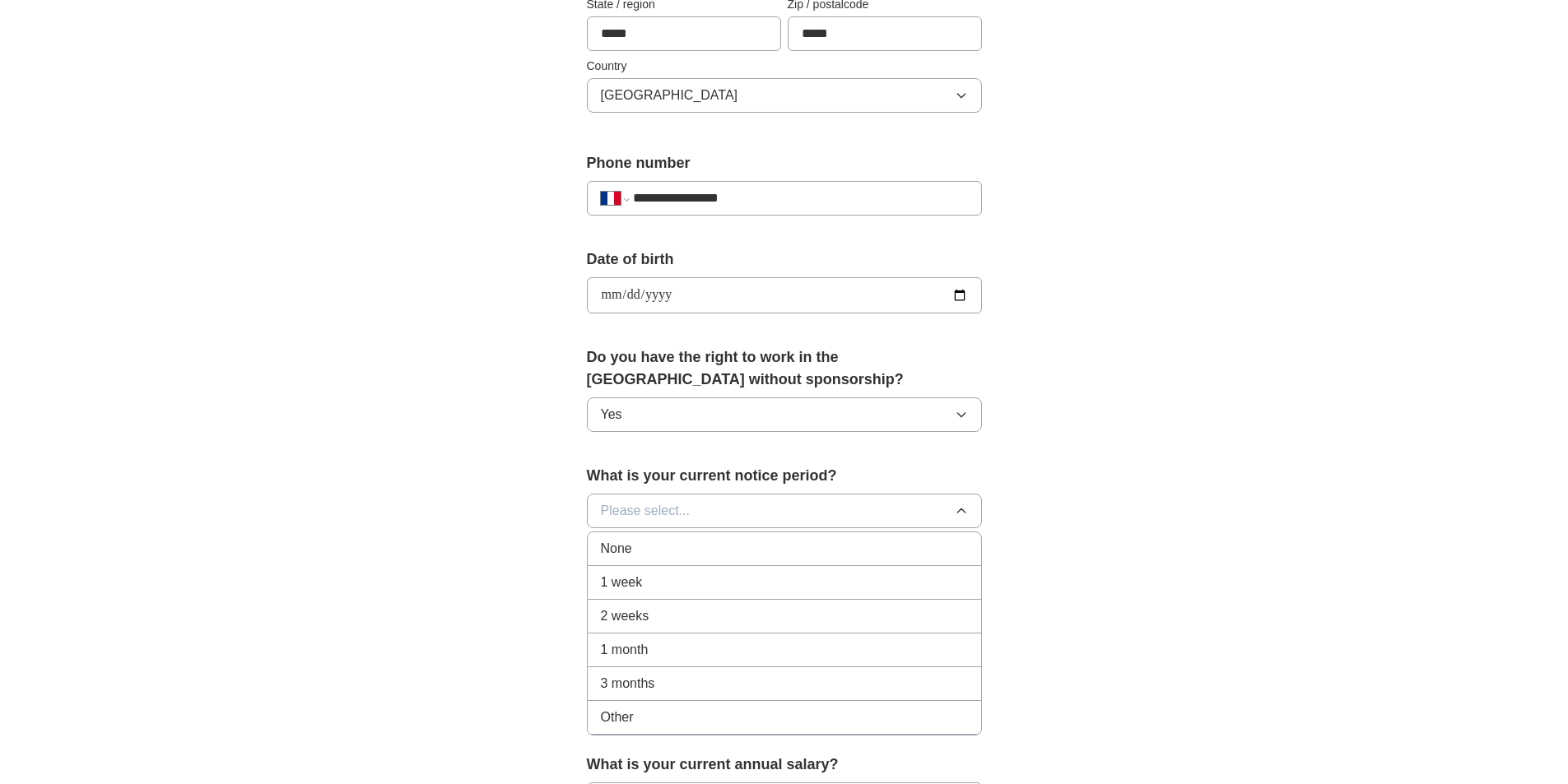
click at [671, 541] on div "None" at bounding box center [784, 549] width 367 height 20
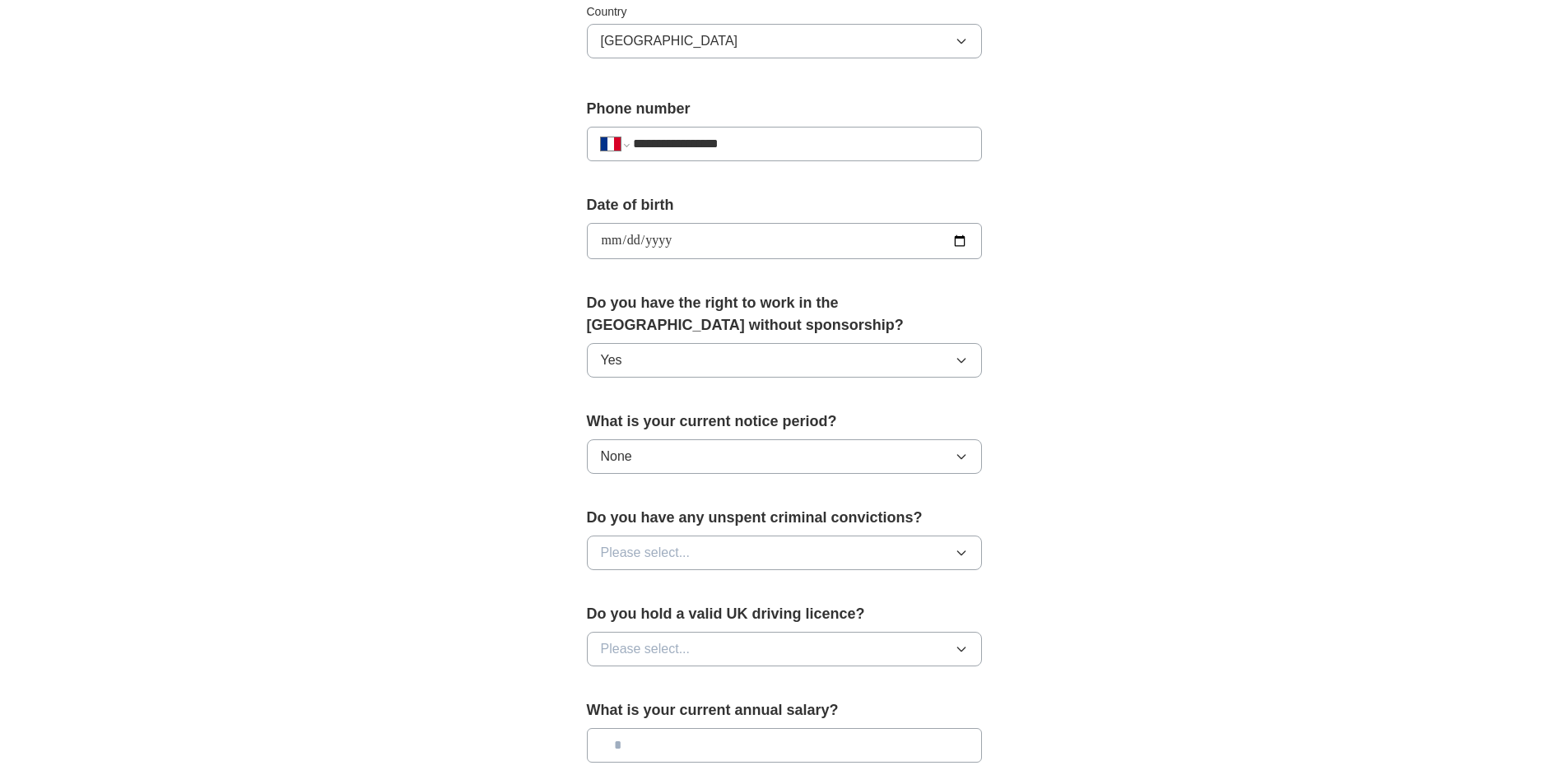
scroll to position [597, 0]
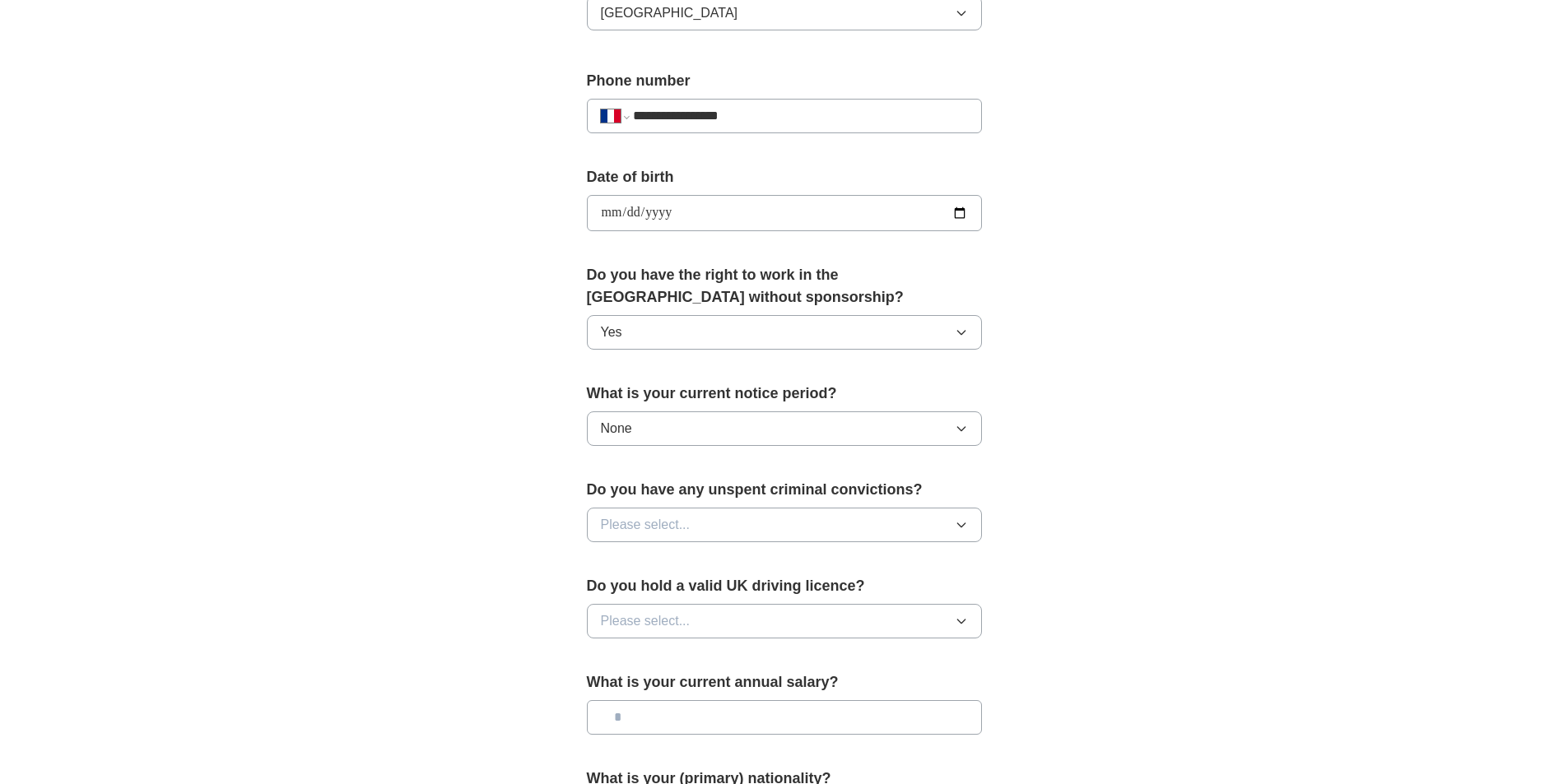
click at [948, 522] on button "Please select..." at bounding box center [784, 525] width 395 height 34
click at [682, 592] on div "No" at bounding box center [784, 597] width 367 height 20
click at [951, 623] on button "Please select..." at bounding box center [784, 621] width 395 height 34
click at [702, 698] on div "No" at bounding box center [784, 693] width 367 height 20
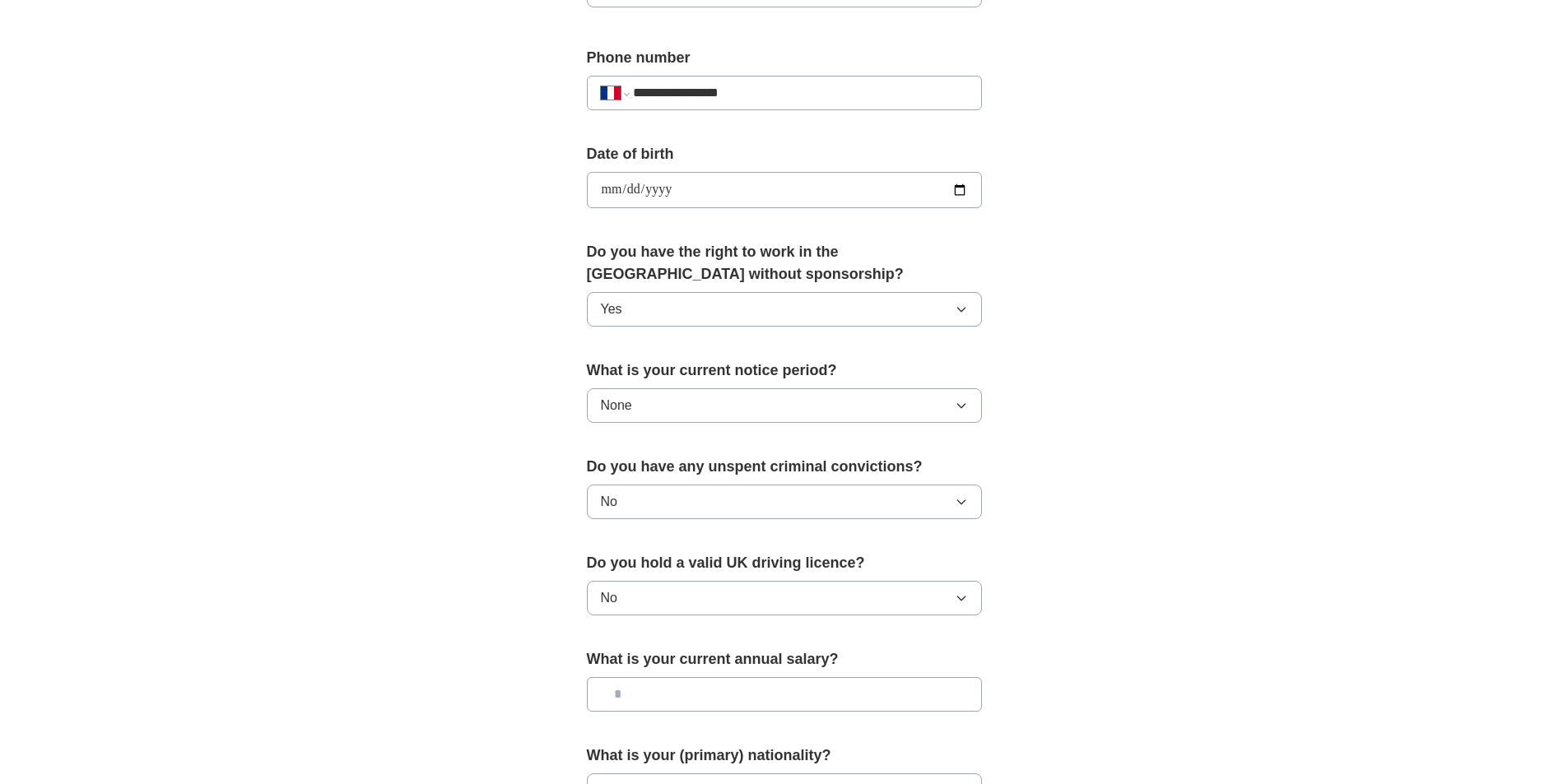
scroll to position [679, 0]
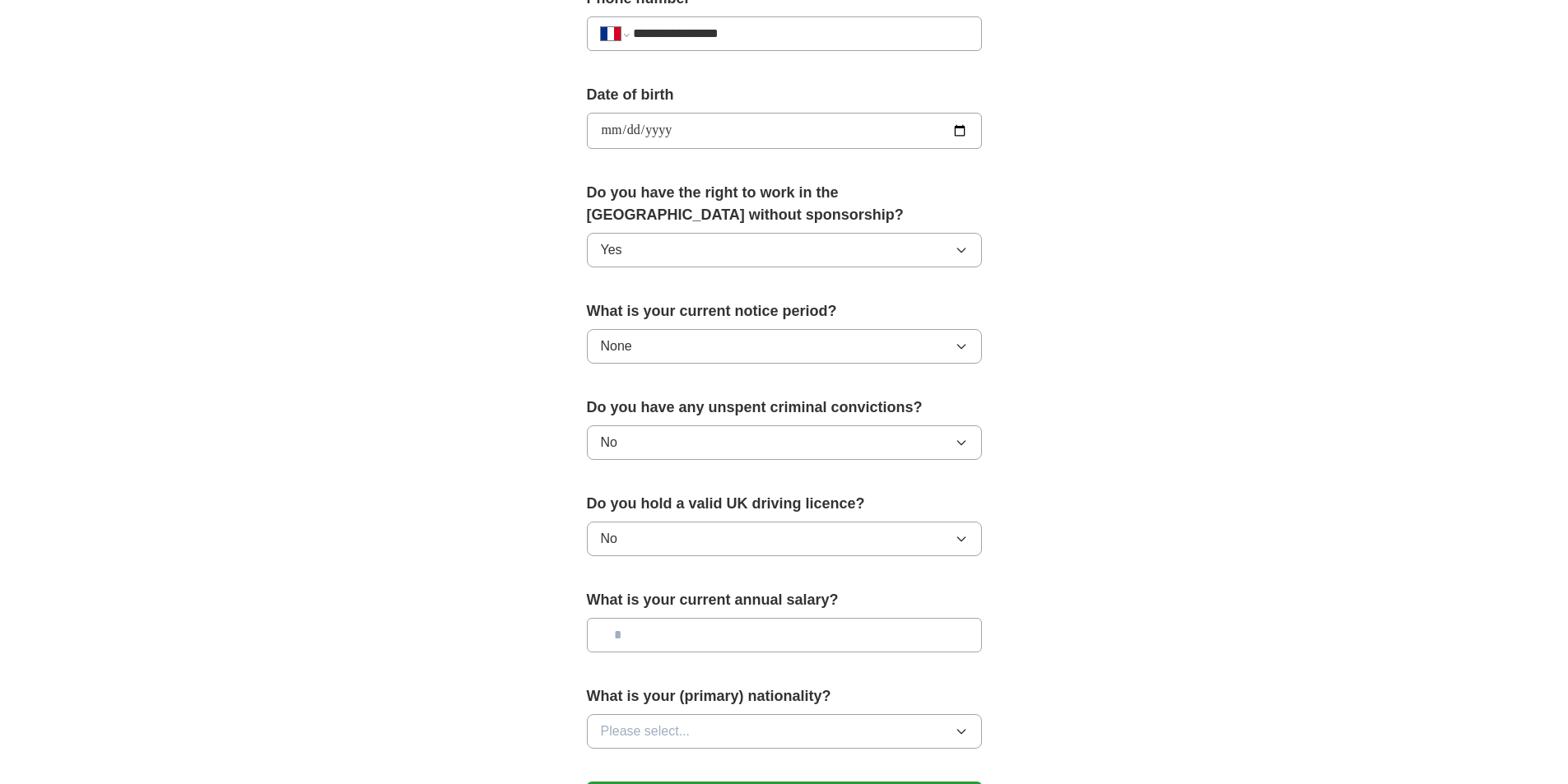
click at [778, 636] on input "text" at bounding box center [784, 635] width 395 height 34
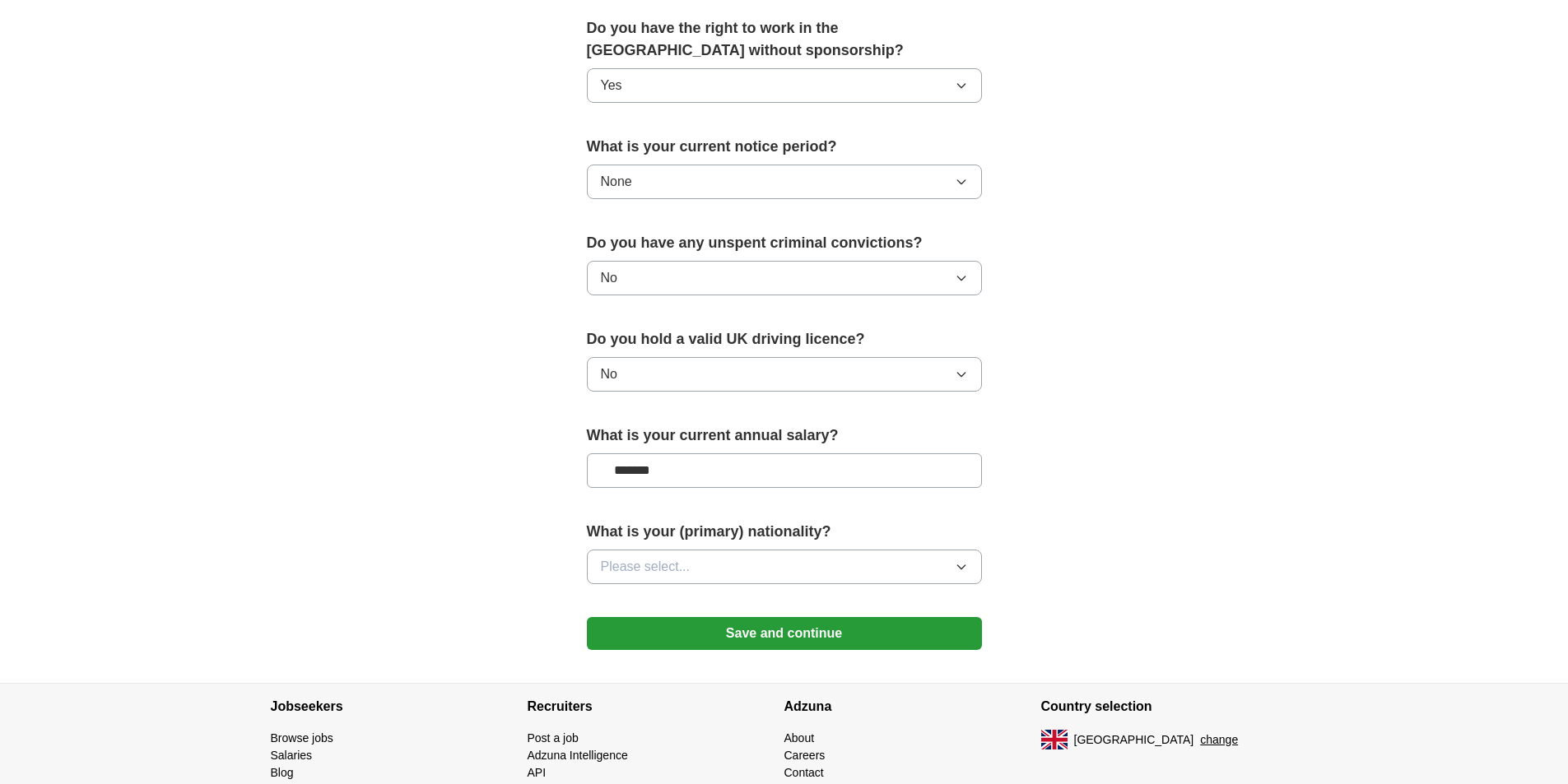
type input "*******"
click at [927, 570] on button "Please select..." at bounding box center [784, 567] width 395 height 34
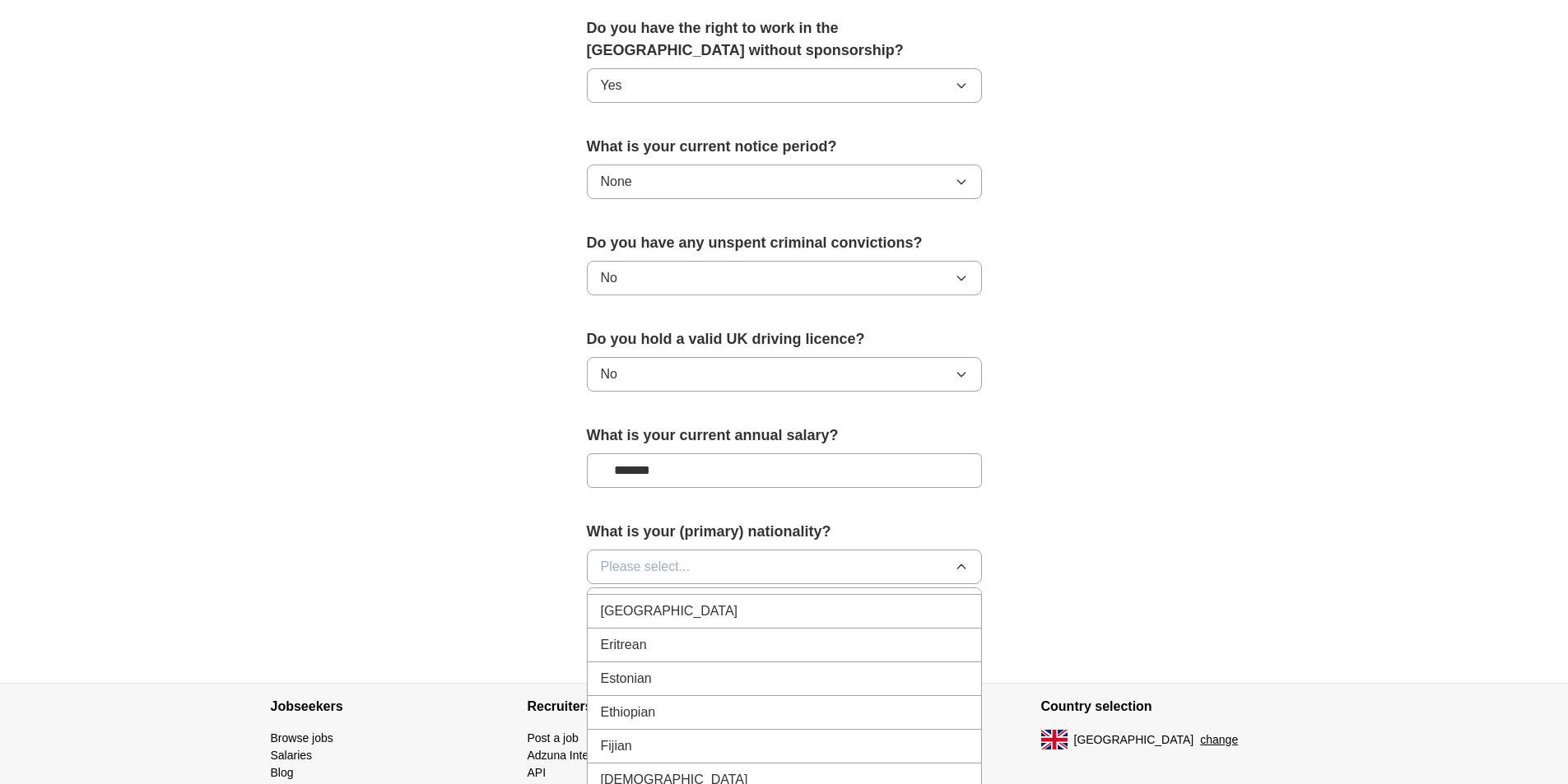
scroll to position [2058, 0]
click at [675, 674] on div "French" at bounding box center [784, 673] width 367 height 20
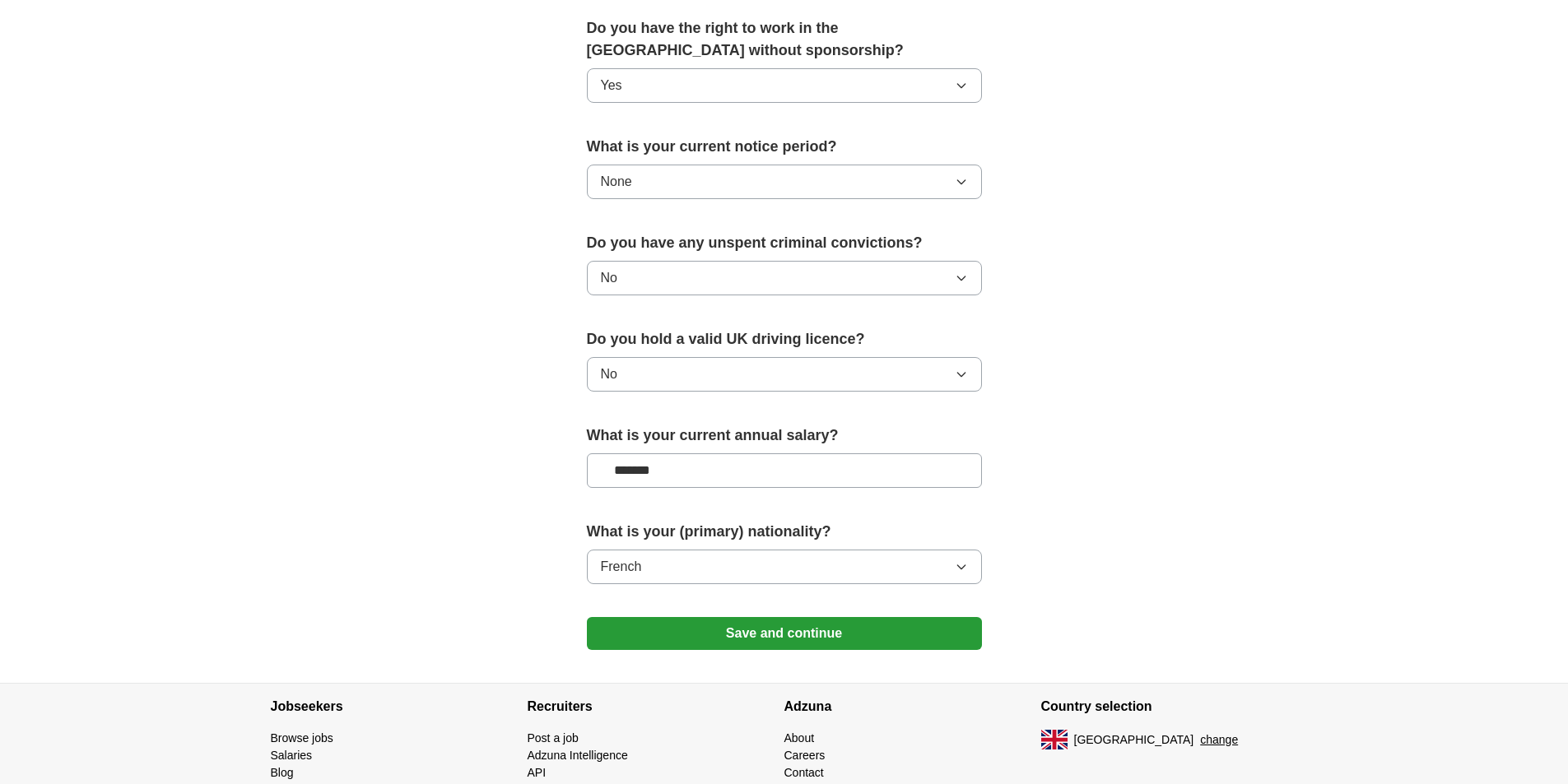
click at [692, 630] on button "Save and continue" at bounding box center [784, 634] width 395 height 33
